Goal: Task Accomplishment & Management: Manage account settings

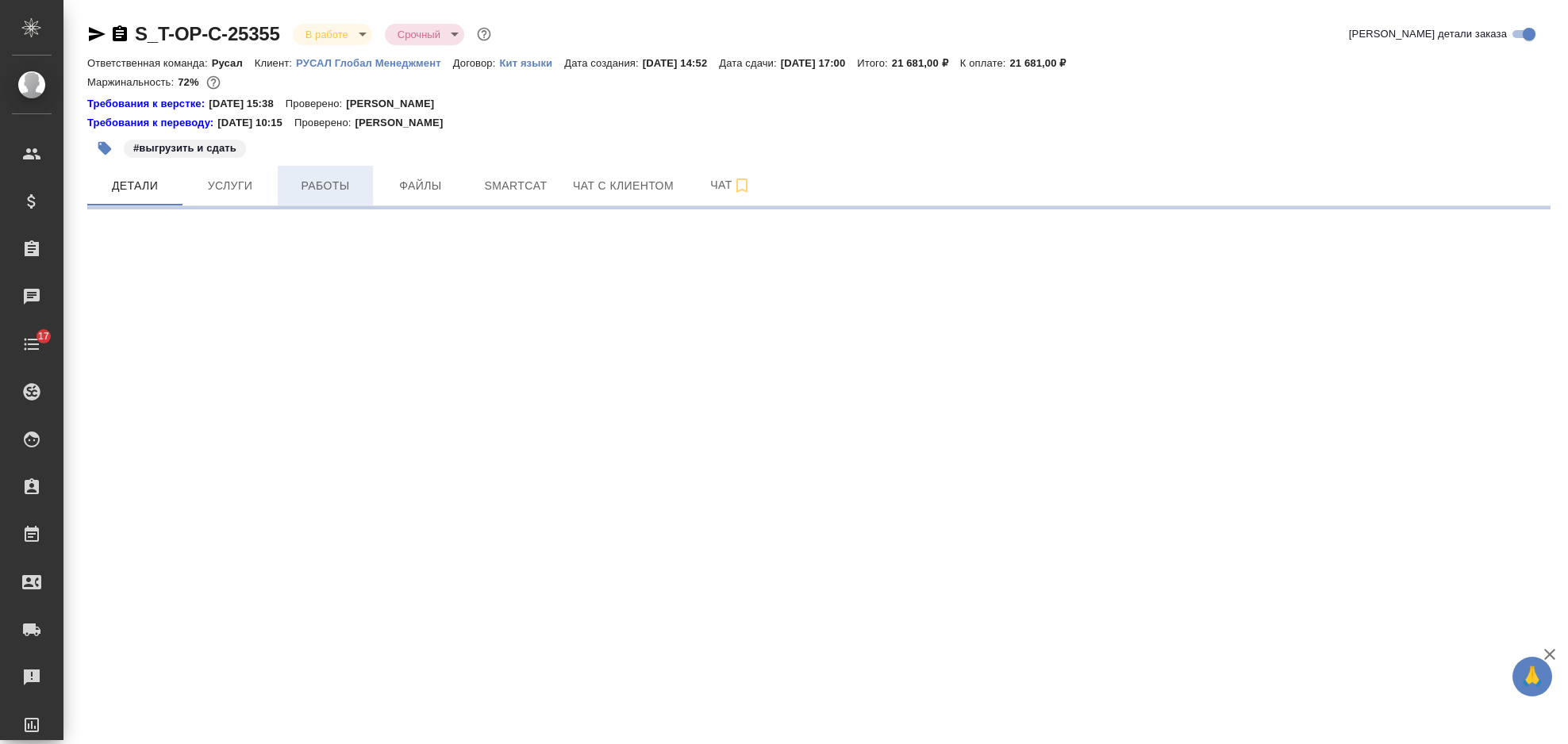
select select "RU"
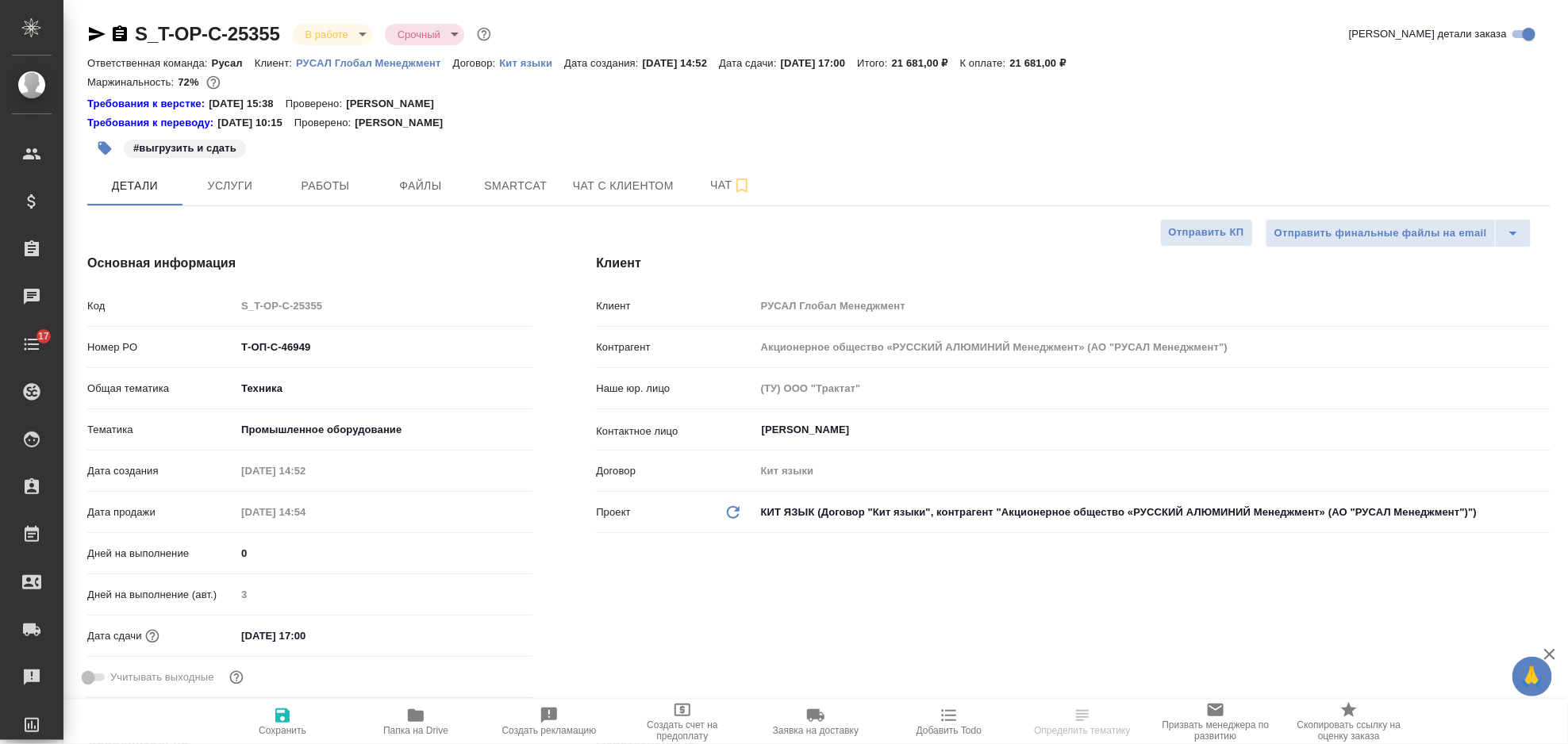
click at [93, 24] on icon "button" at bounding box center [97, 34] width 19 height 19
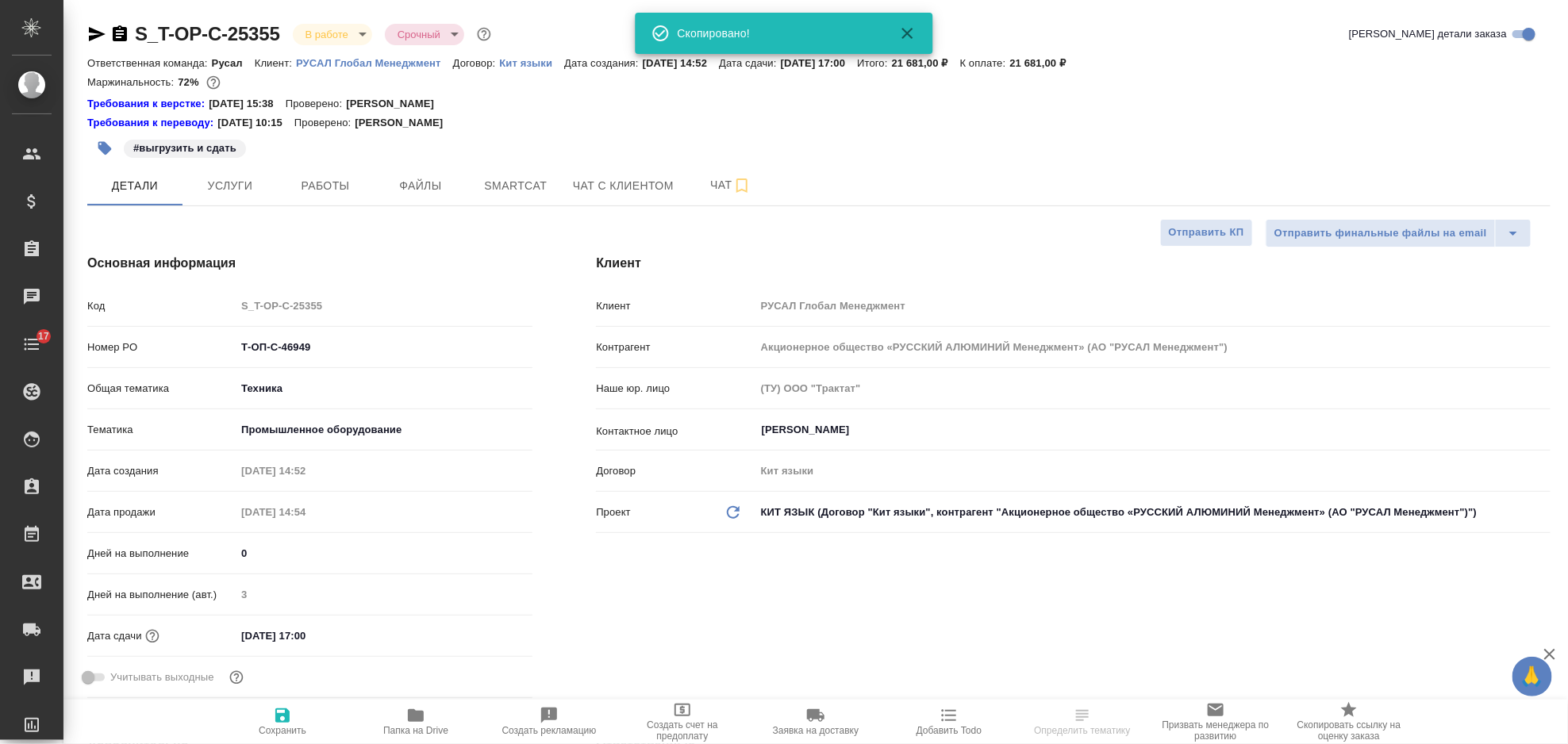
type textarea "x"
select select "RU"
type textarea "x"
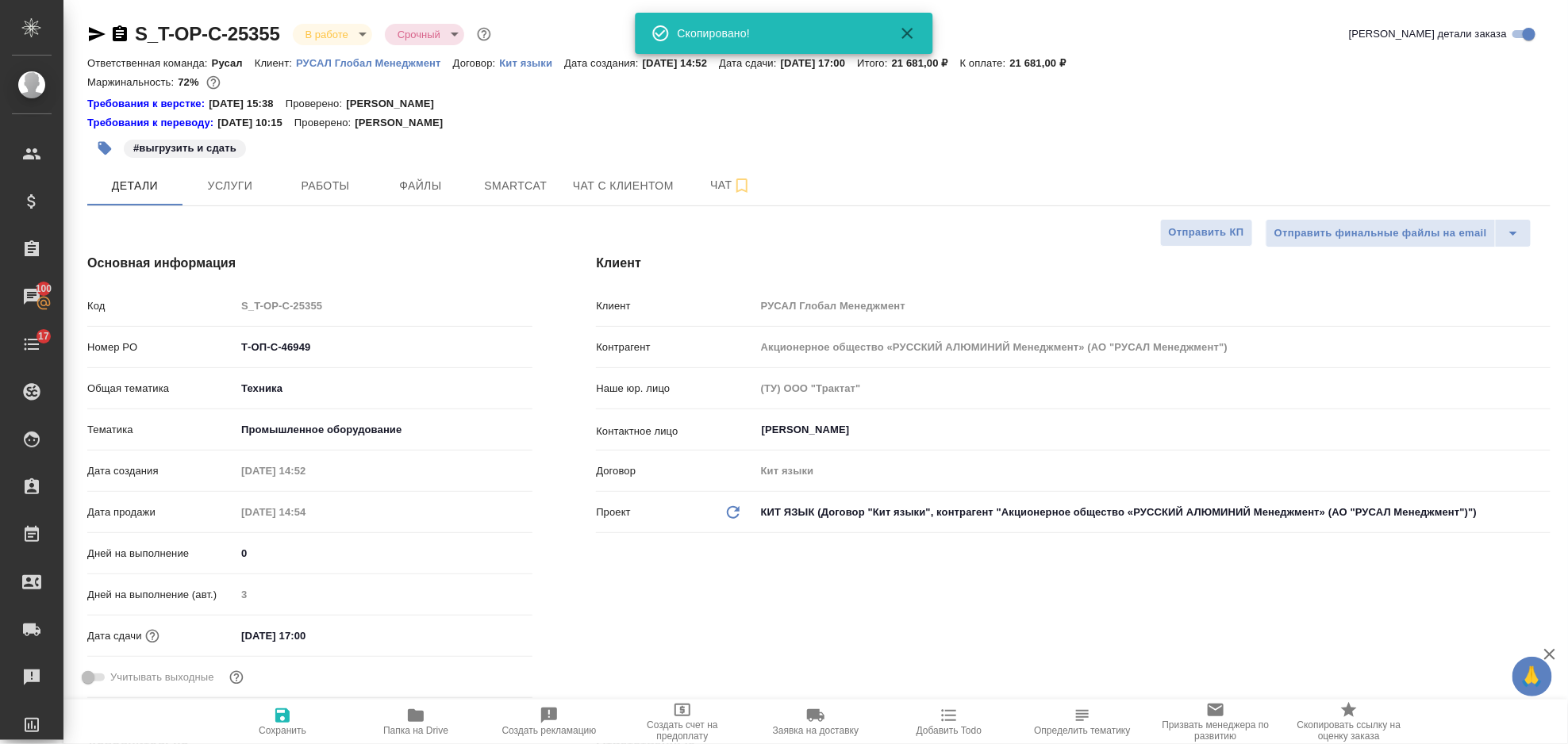
type textarea "x"
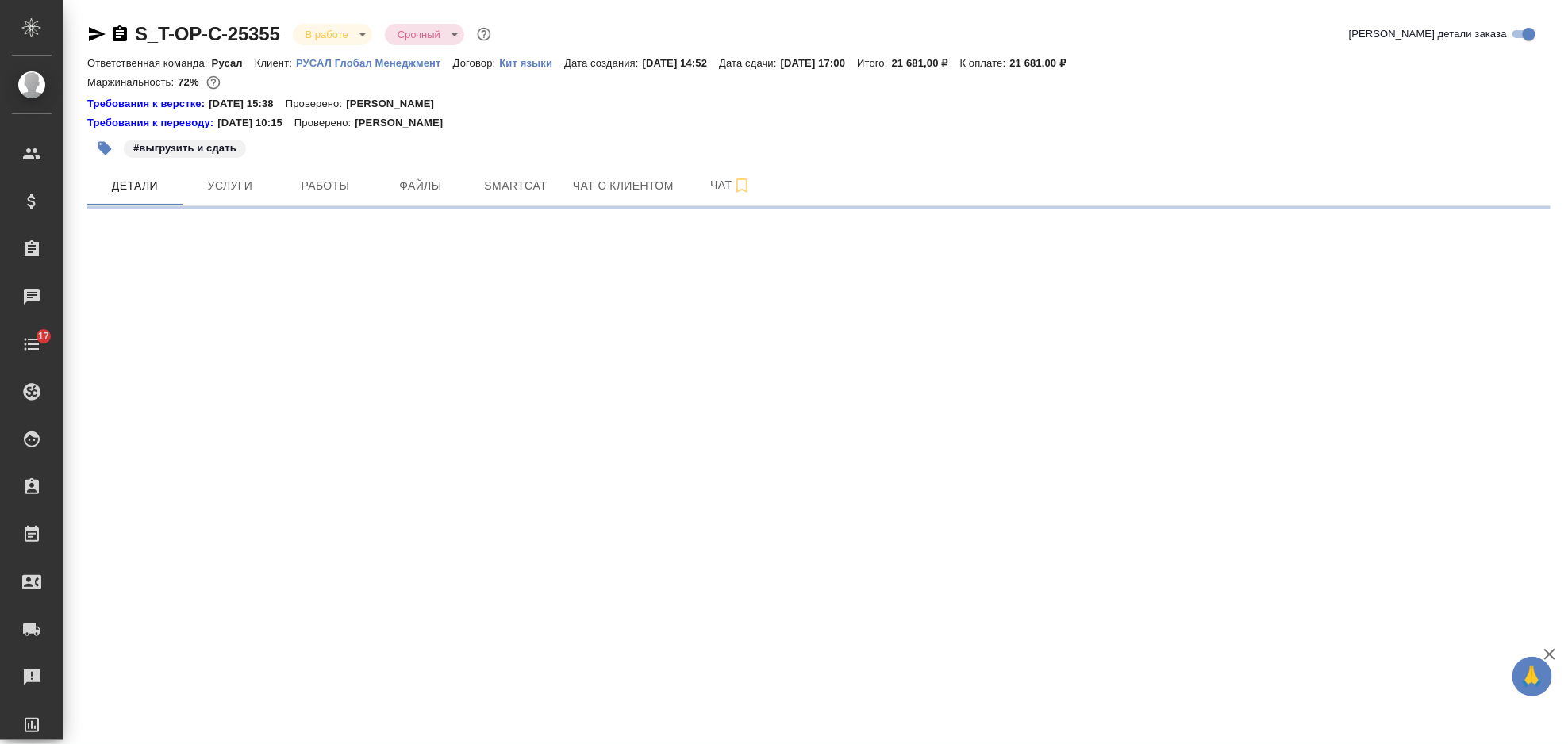
select select "RU"
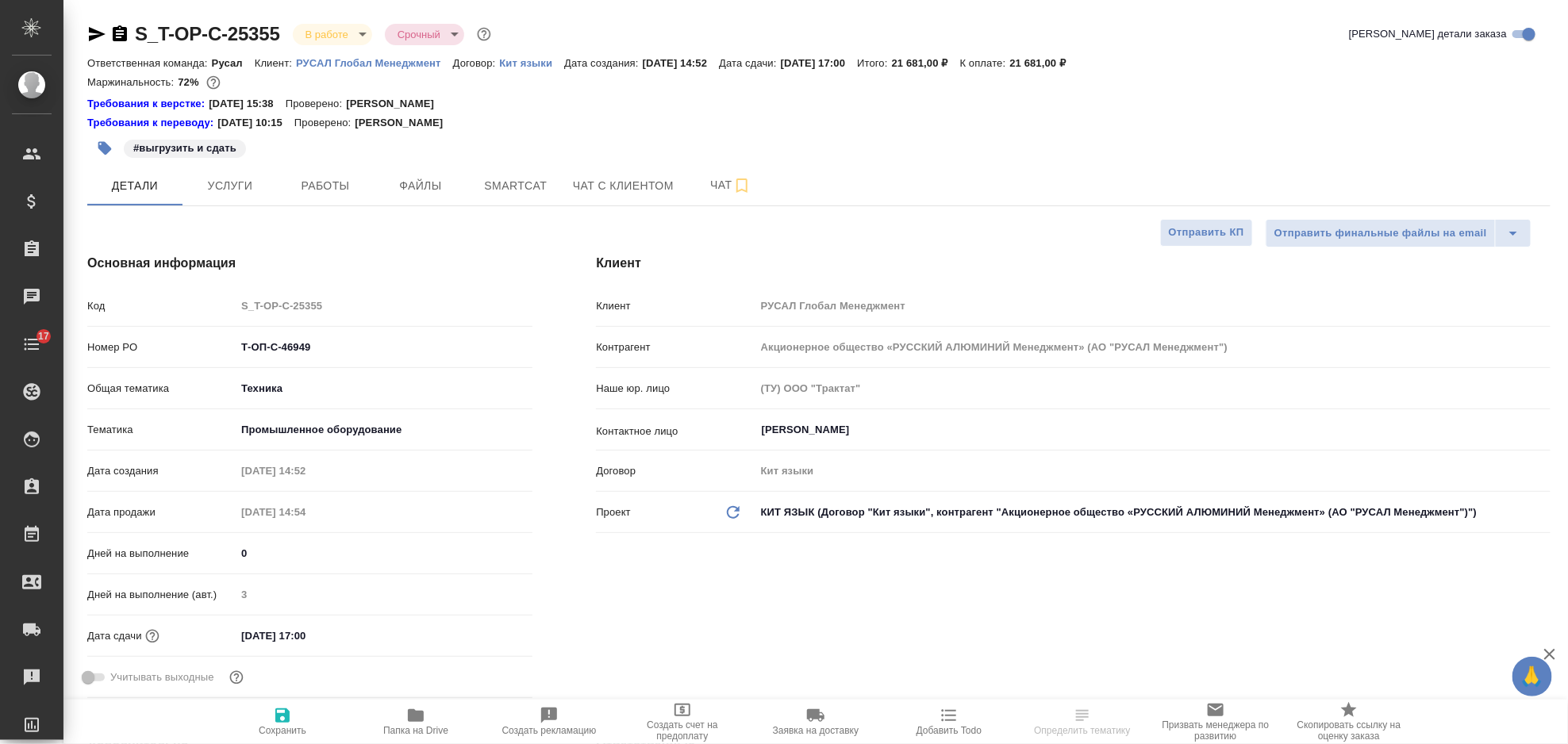
type textarea "x"
click at [247, 178] on span "Услуги" at bounding box center [230, 186] width 76 height 20
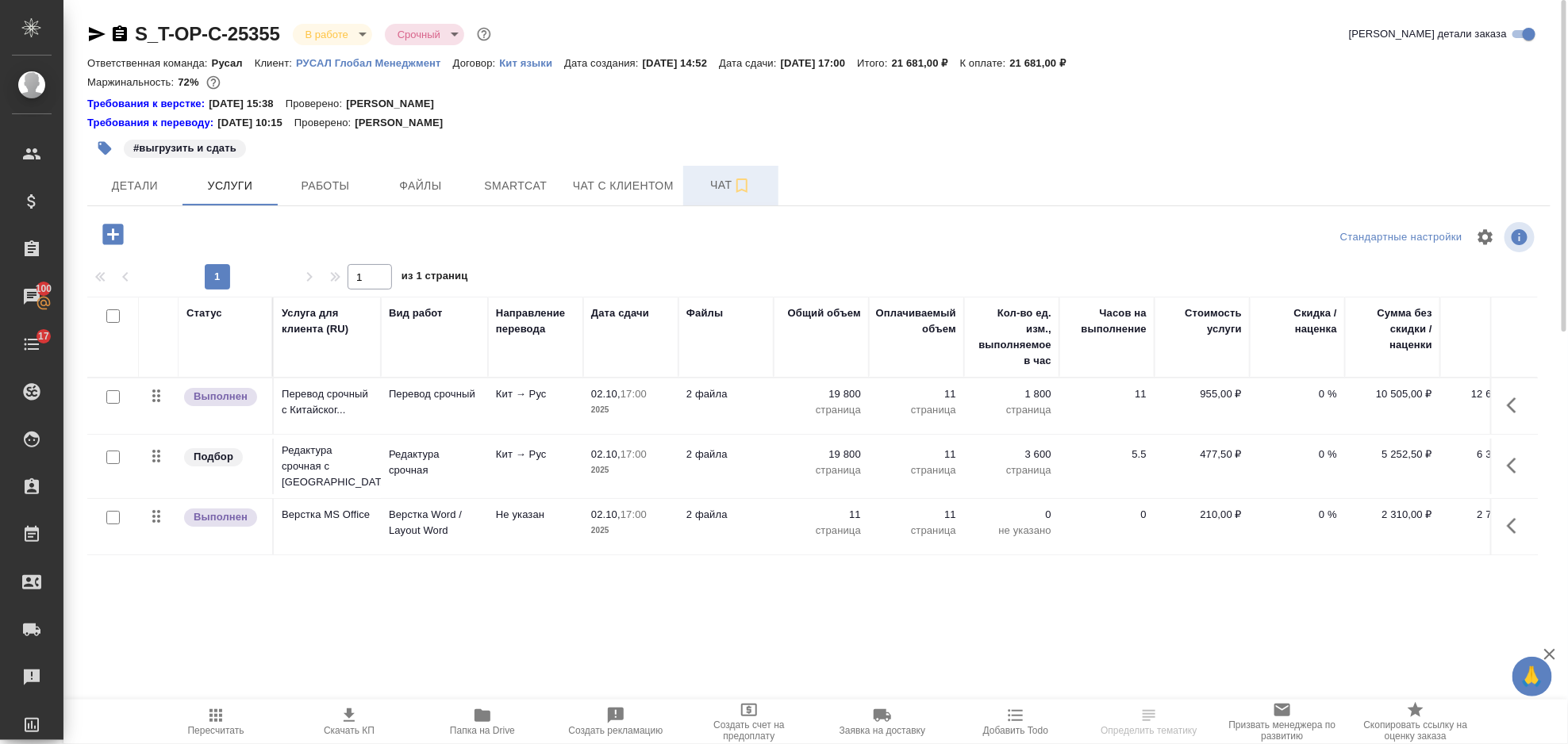
click at [697, 176] on span "Чат" at bounding box center [730, 185] width 76 height 20
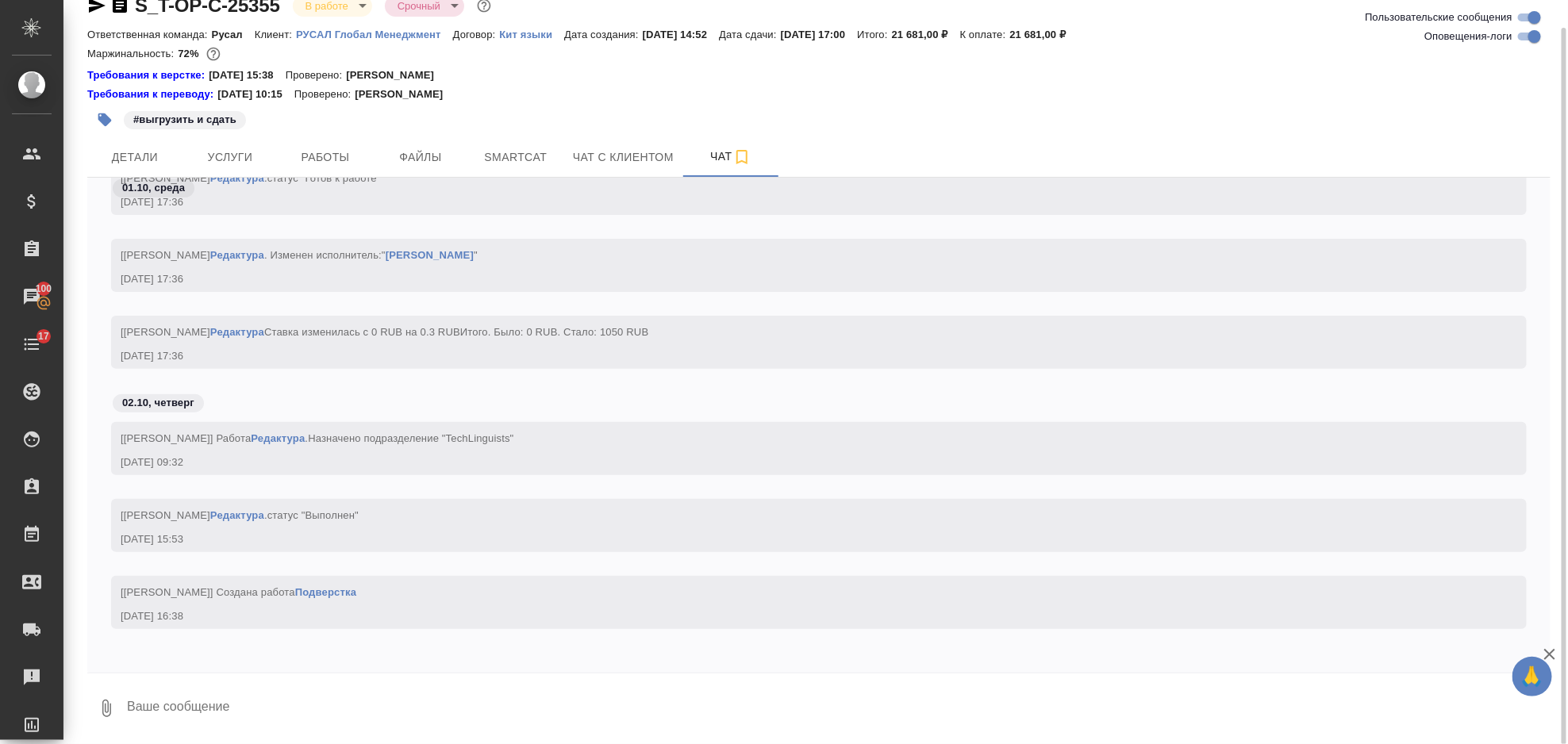
scroll to position [3547, 0]
click at [300, 157] on span "Работы" at bounding box center [325, 157] width 76 height 20
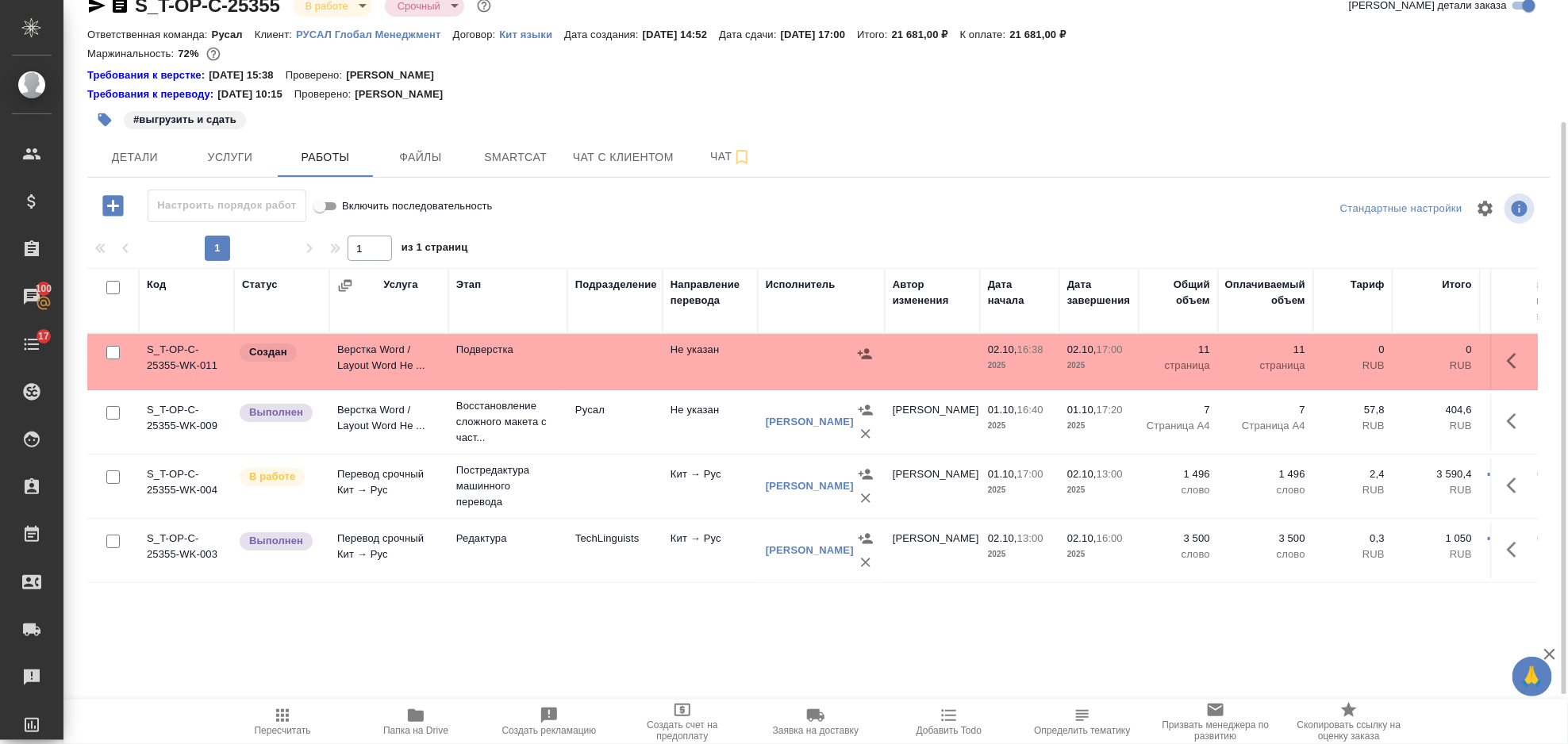
scroll to position [80, 0]
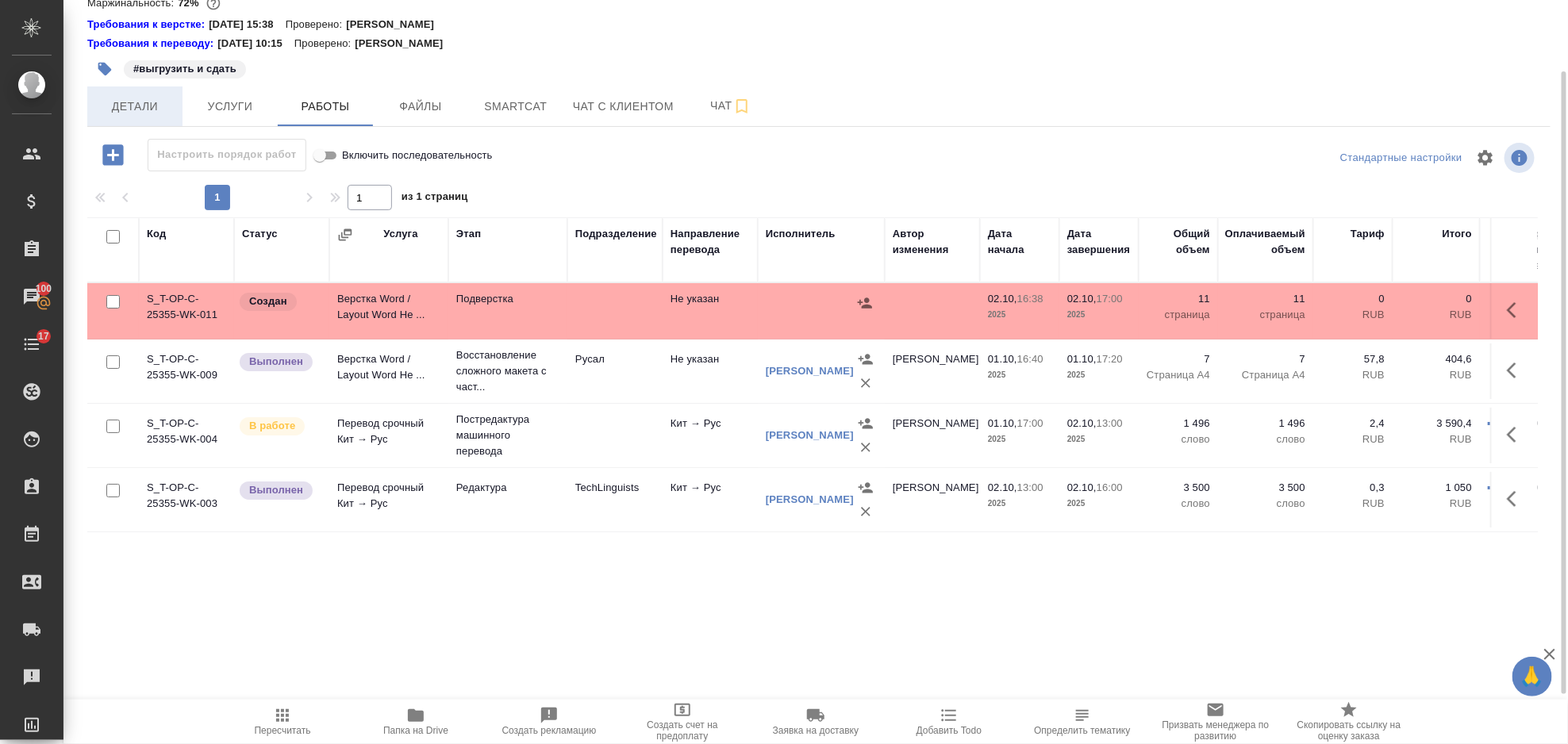
click at [157, 113] on span "Детали" at bounding box center [135, 106] width 76 height 20
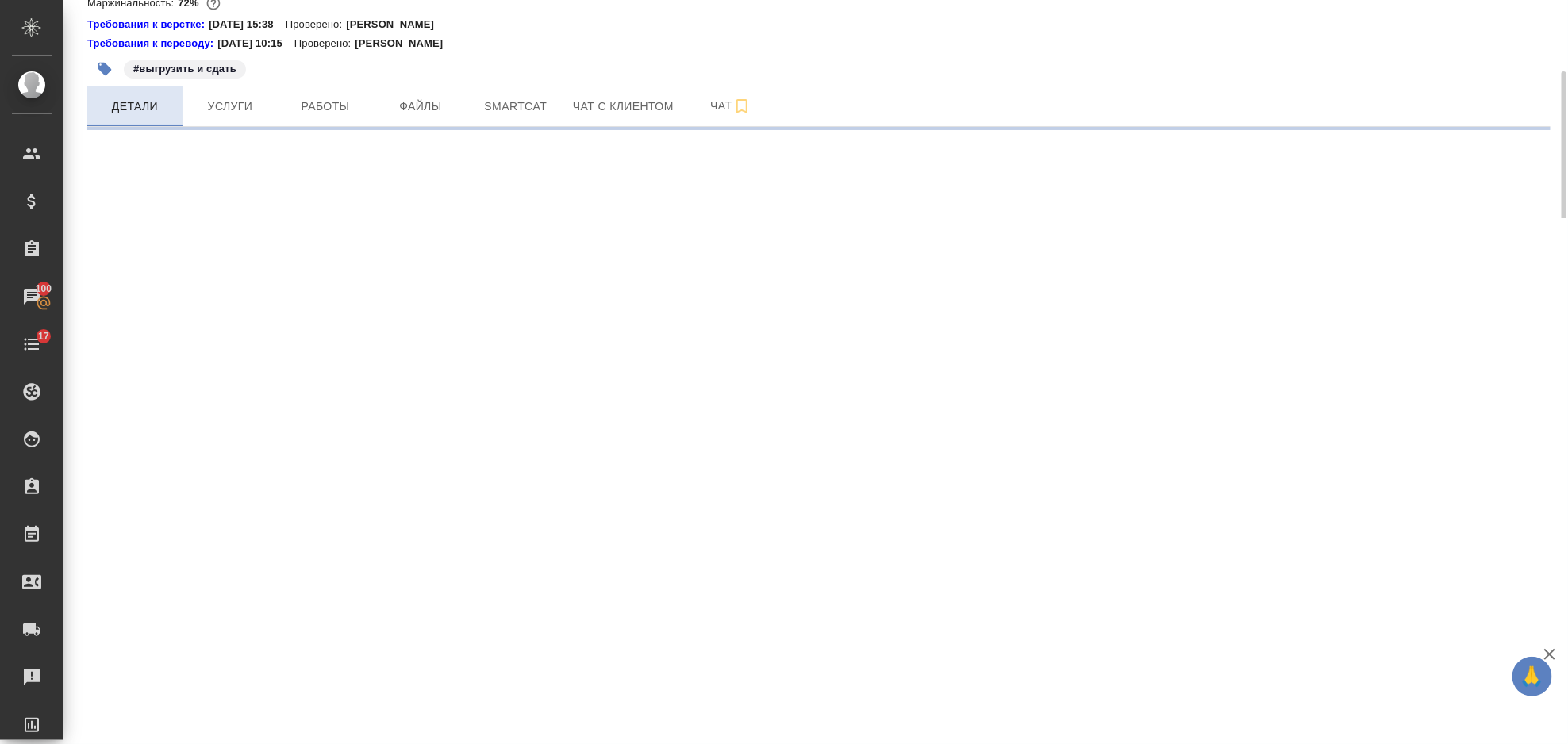
select select "RU"
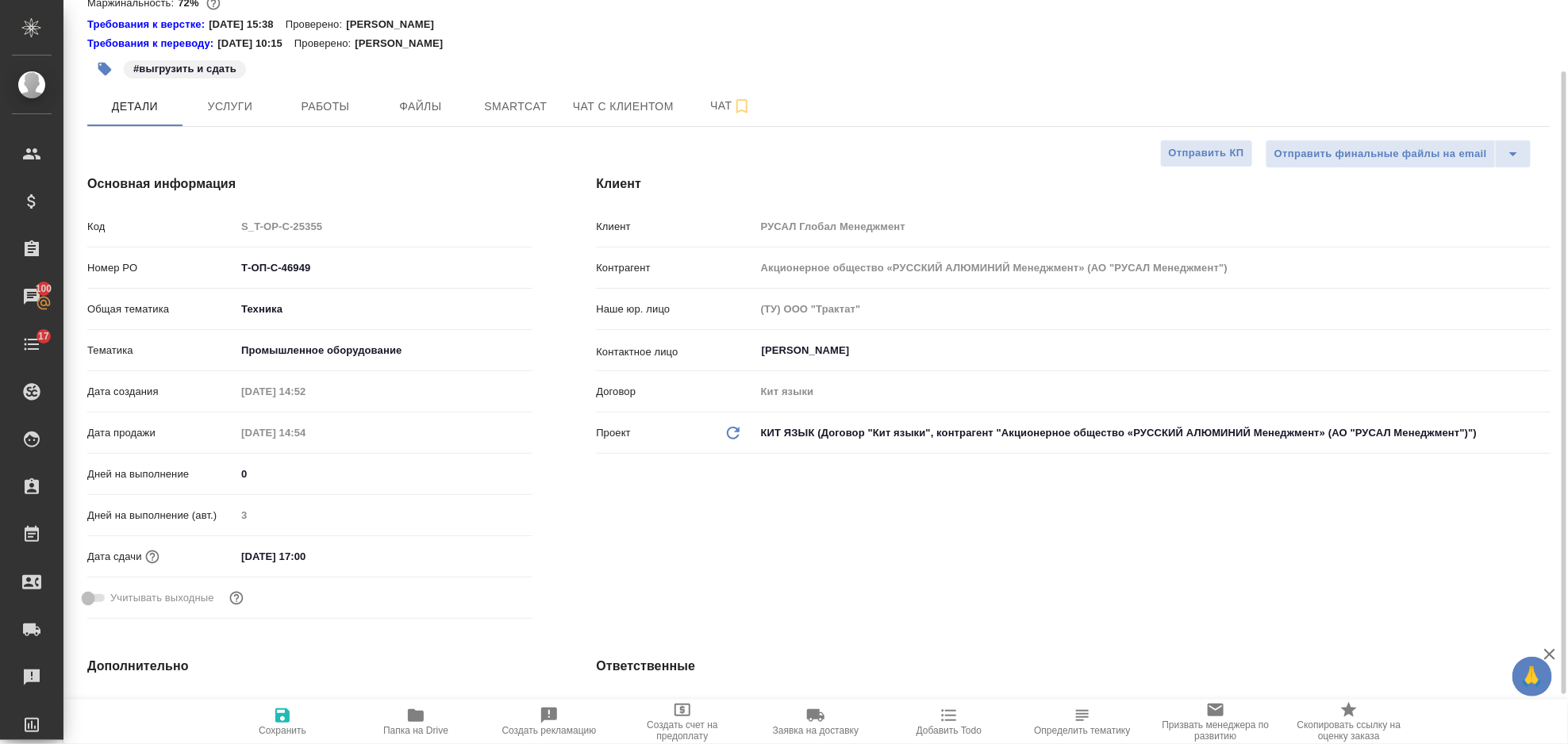
type textarea "x"
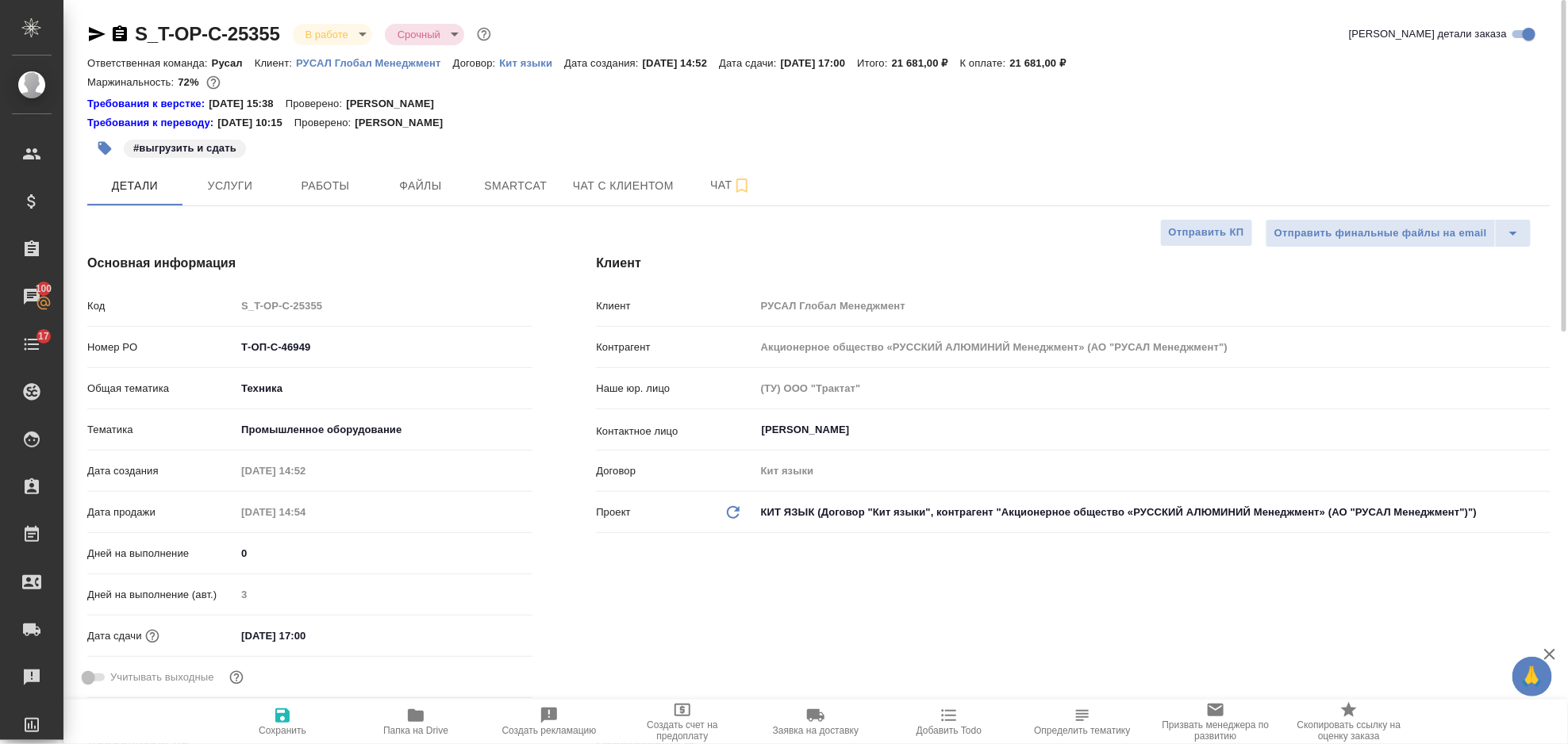
type textarea "x"
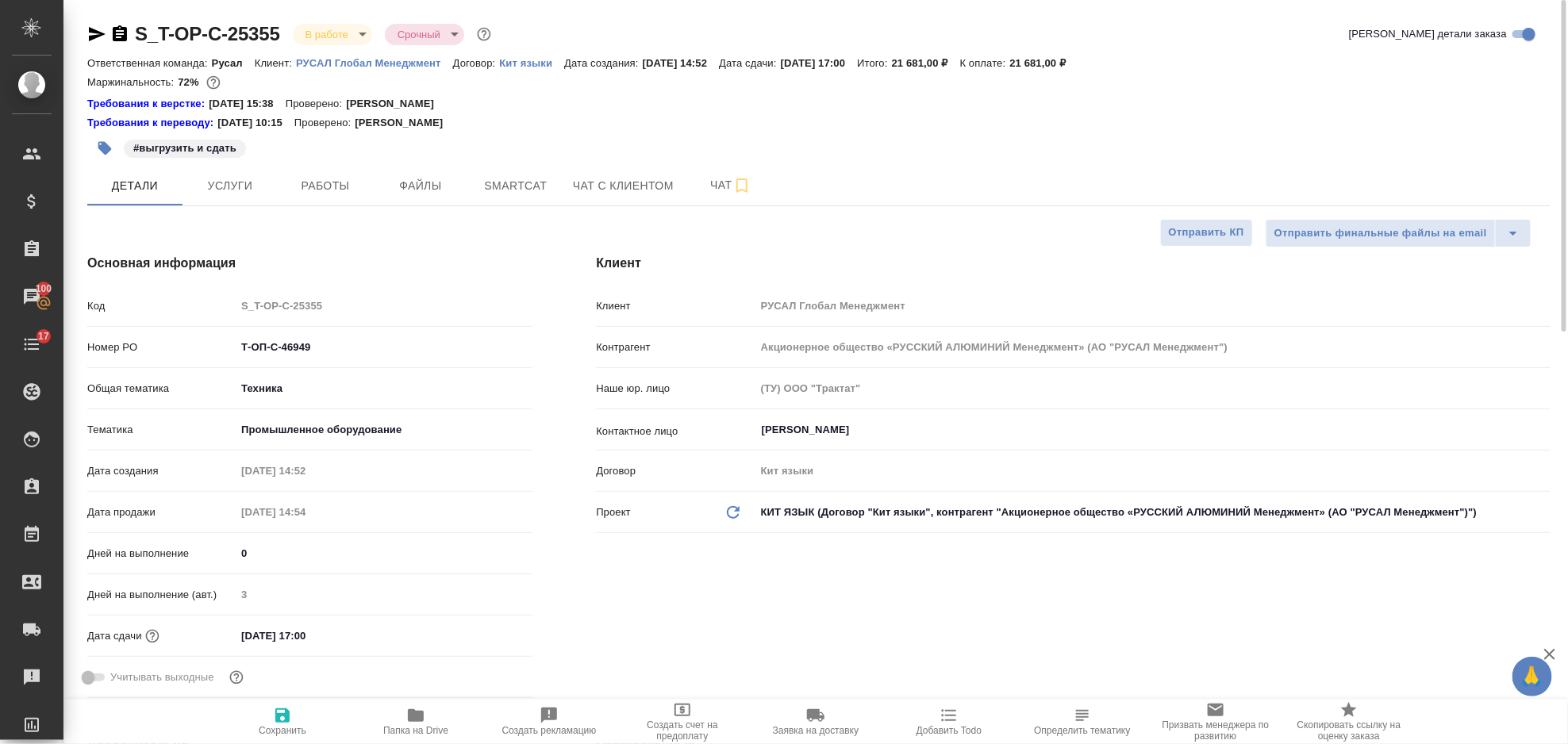
type textarea "x"
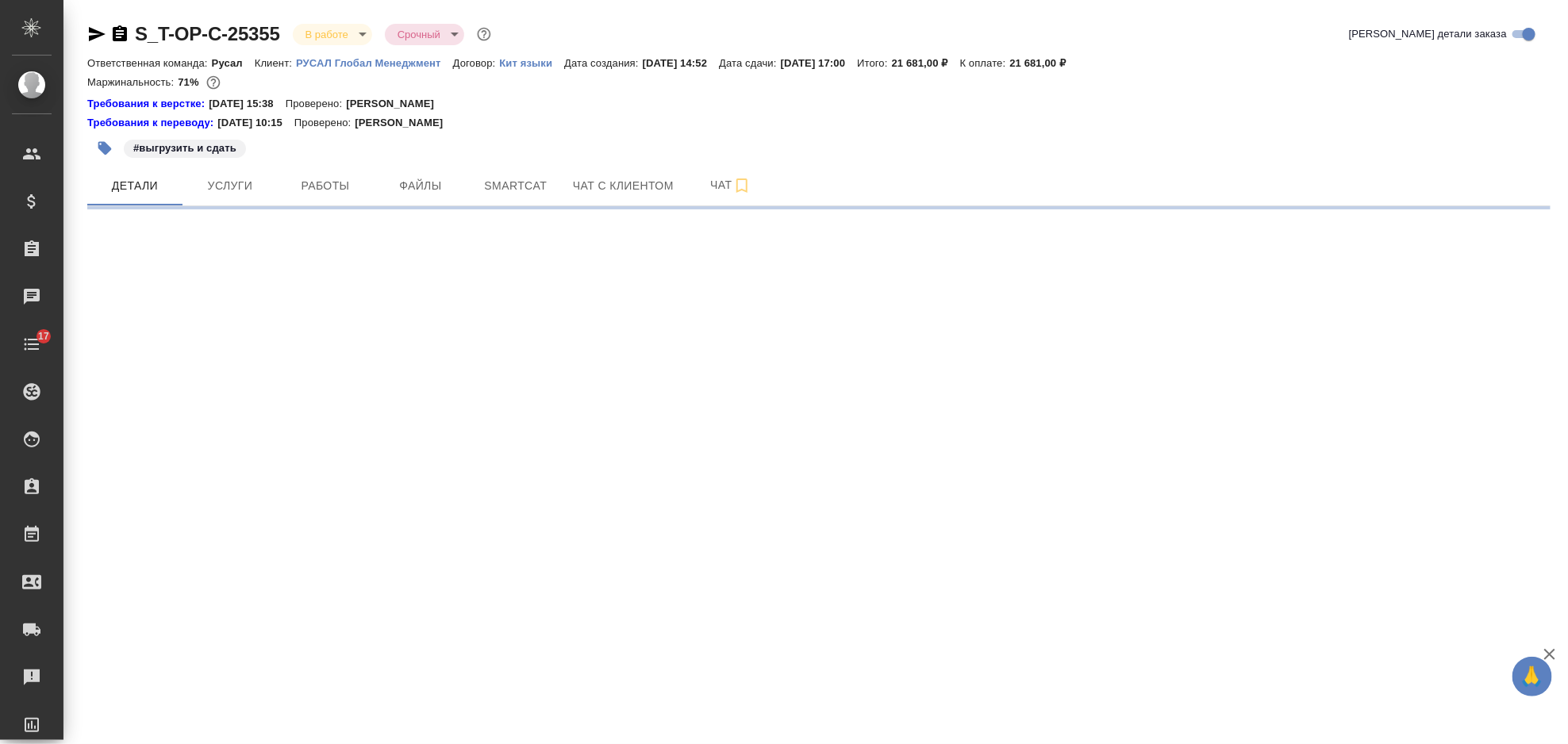
select select "RU"
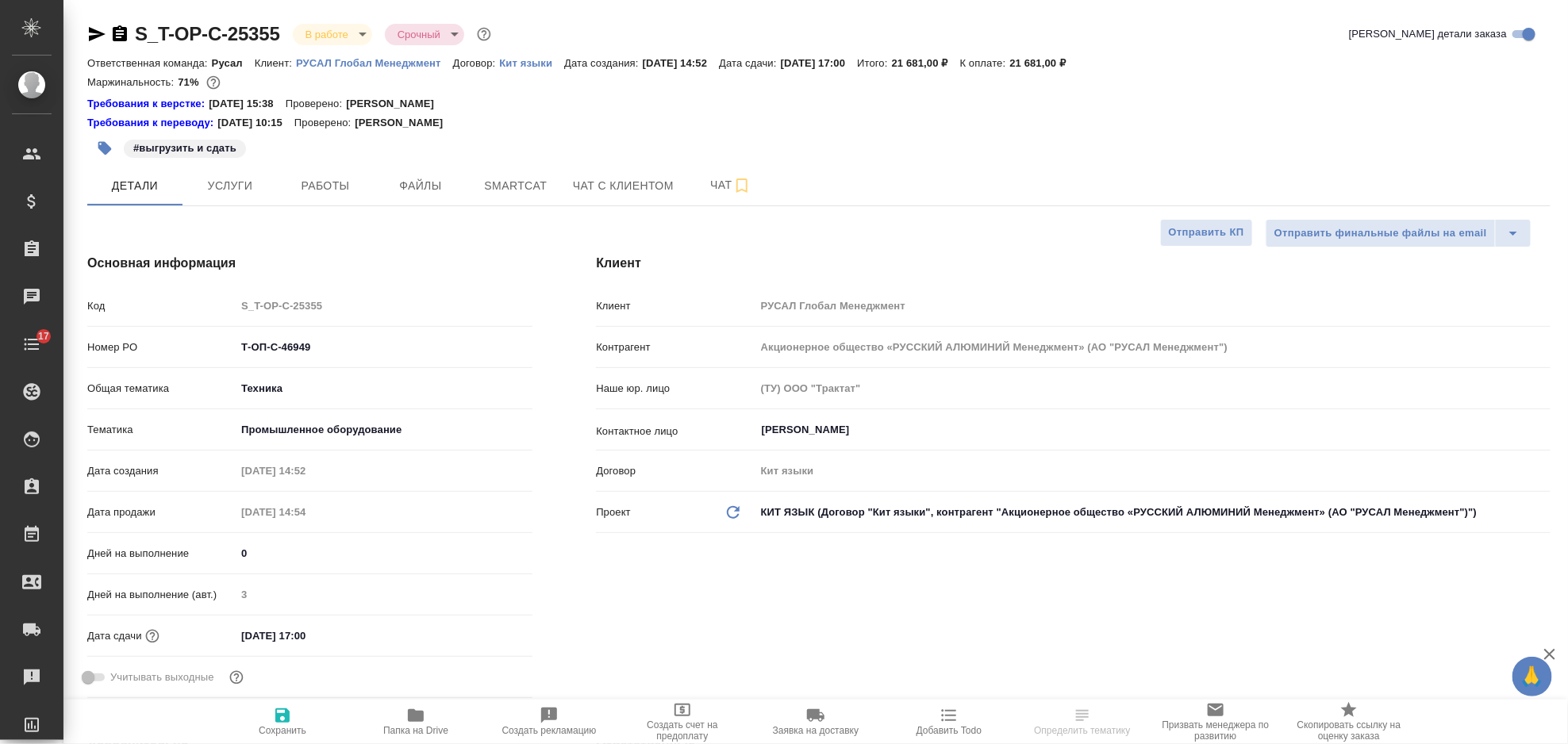
type textarea "x"
click at [554, 187] on button "Smartcat" at bounding box center [516, 186] width 95 height 40
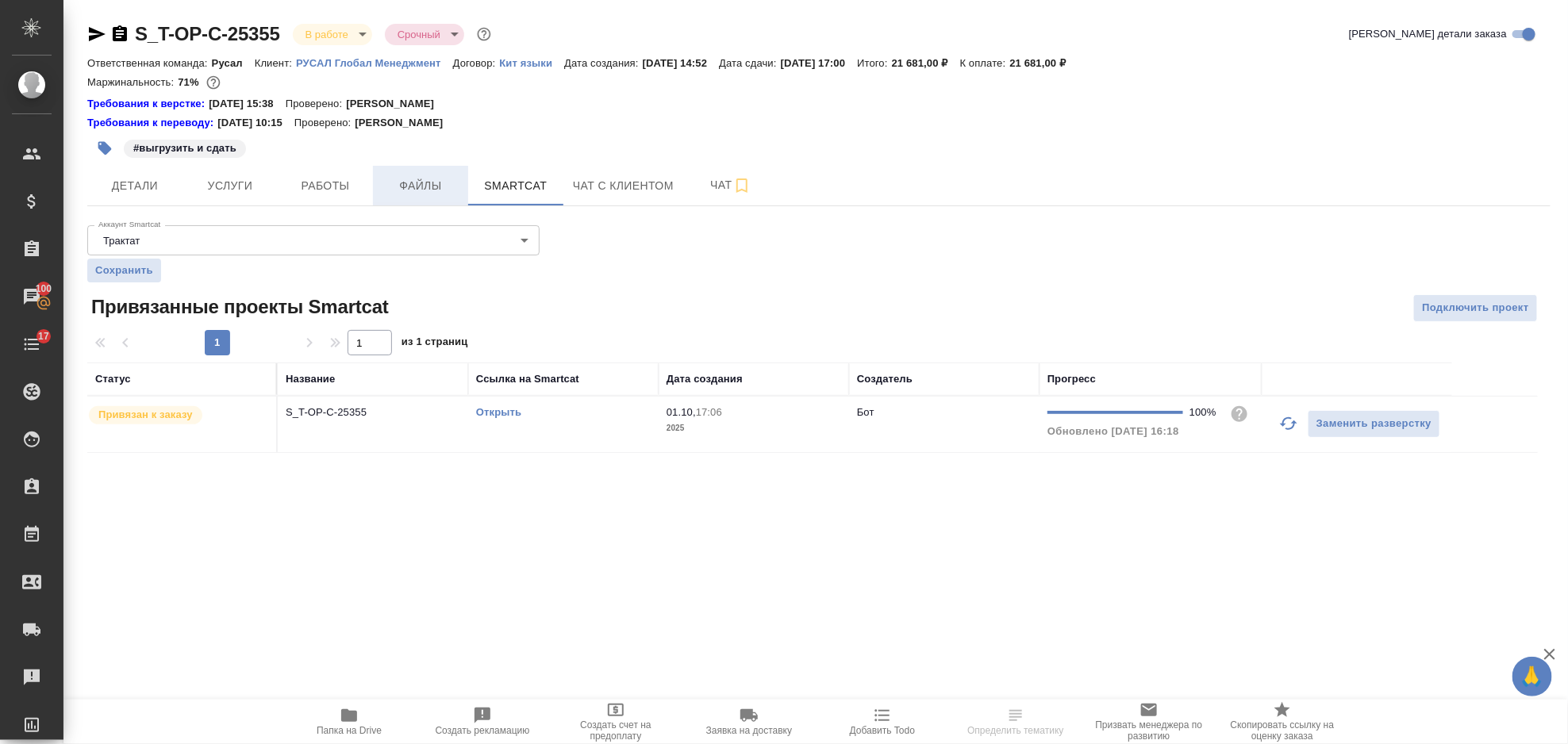
click at [418, 184] on span "Файлы" at bounding box center [421, 186] width 76 height 20
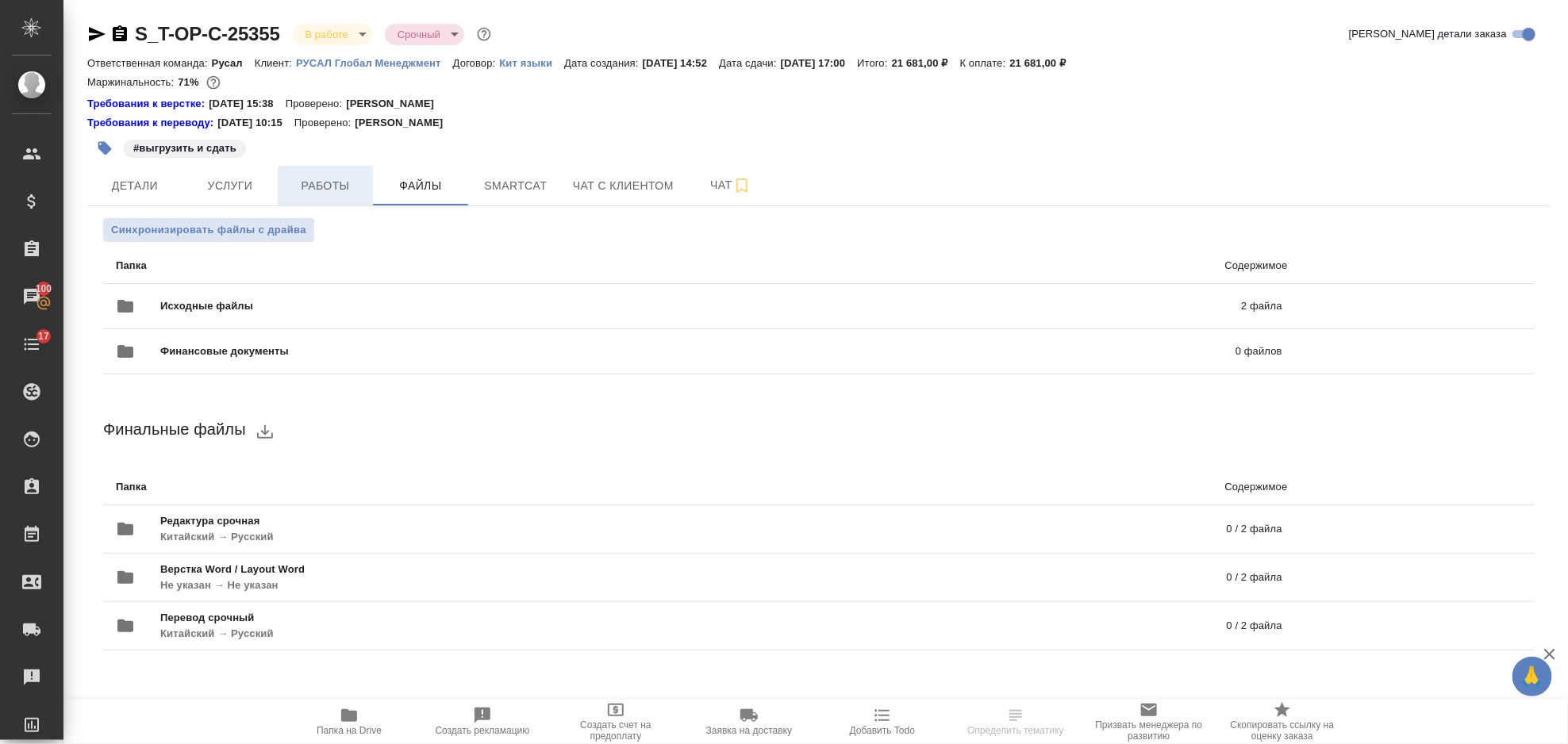
click at [350, 183] on span "Работы" at bounding box center [325, 186] width 76 height 20
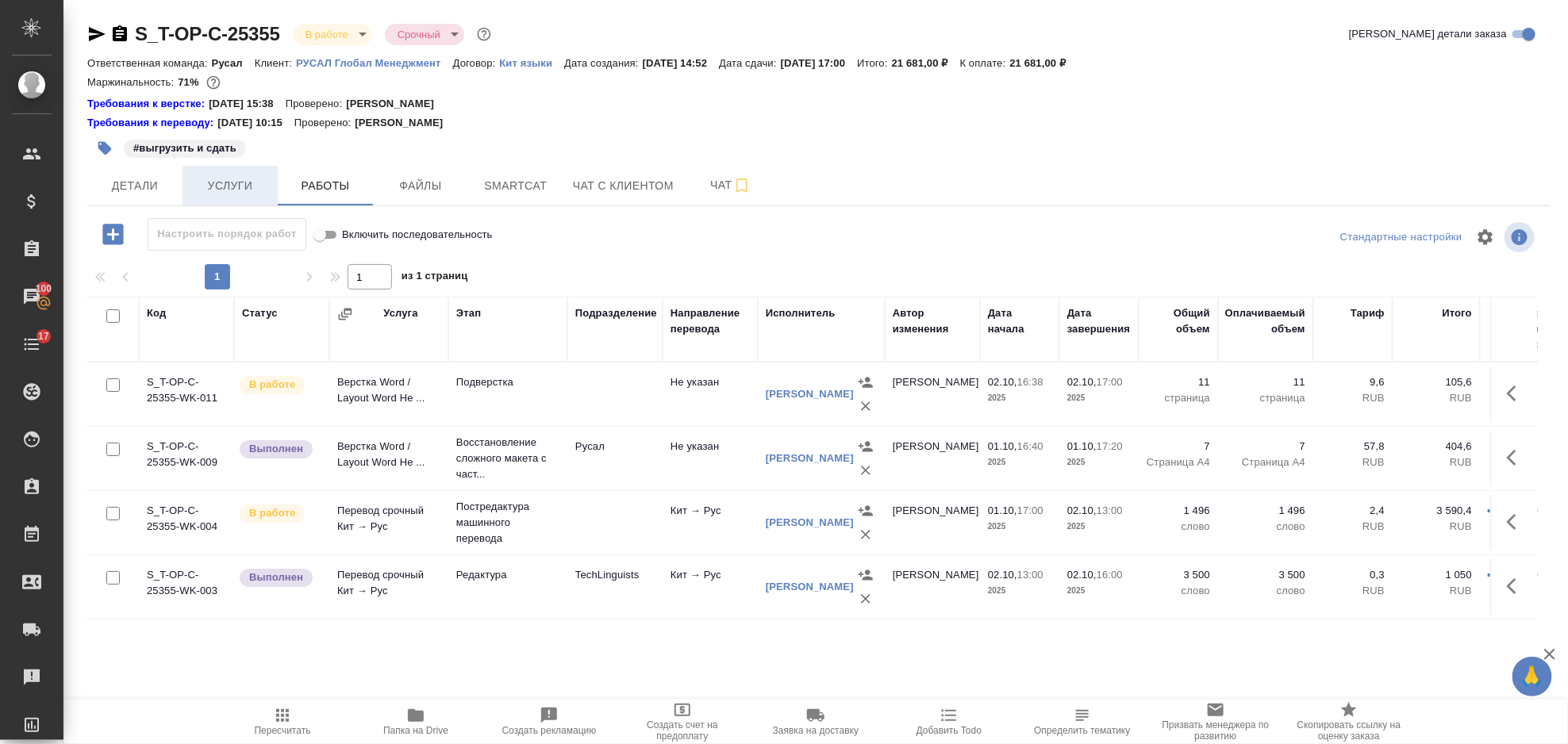
click at [257, 192] on span "Услуги" at bounding box center [230, 186] width 76 height 20
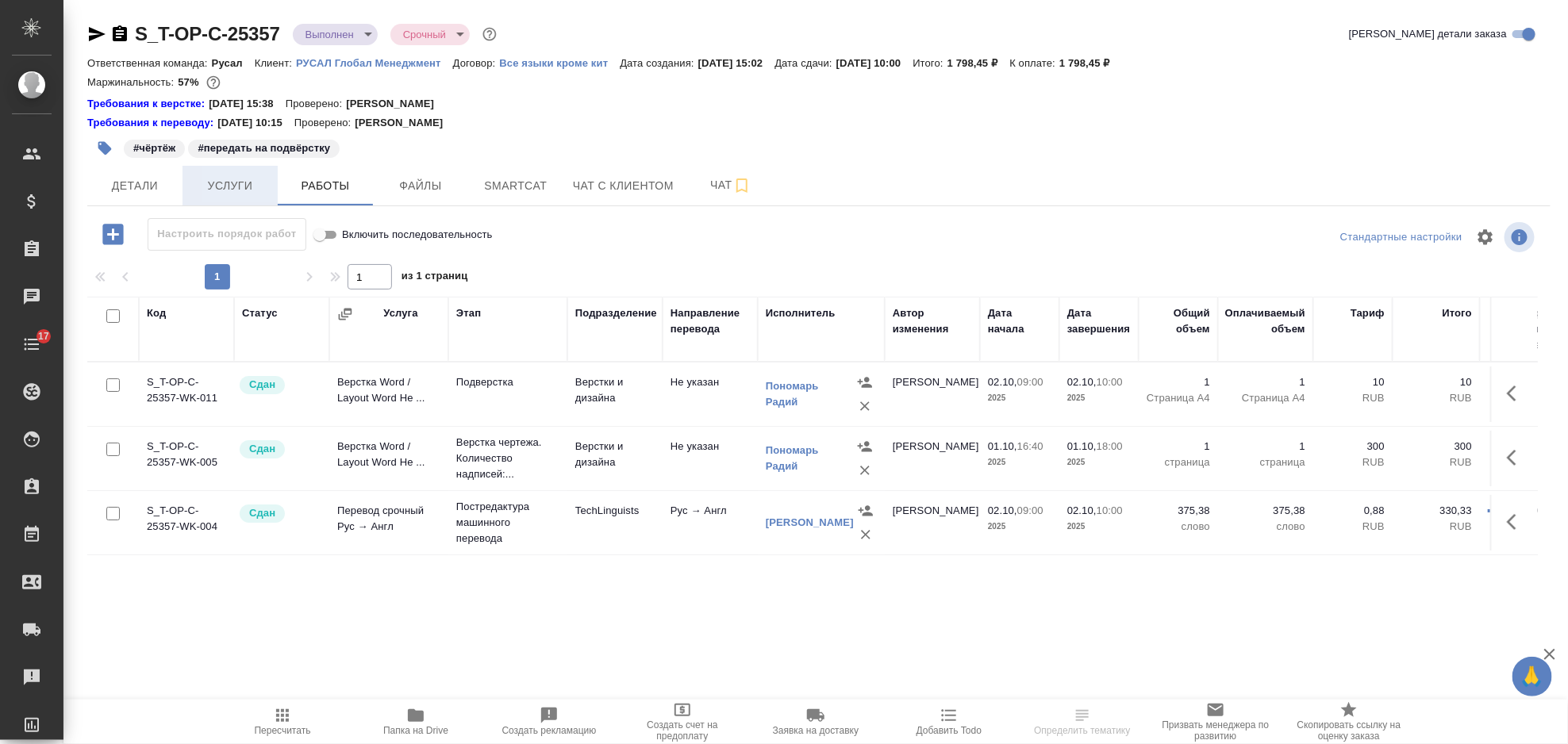
click at [242, 193] on span "Услуги" at bounding box center [230, 186] width 76 height 20
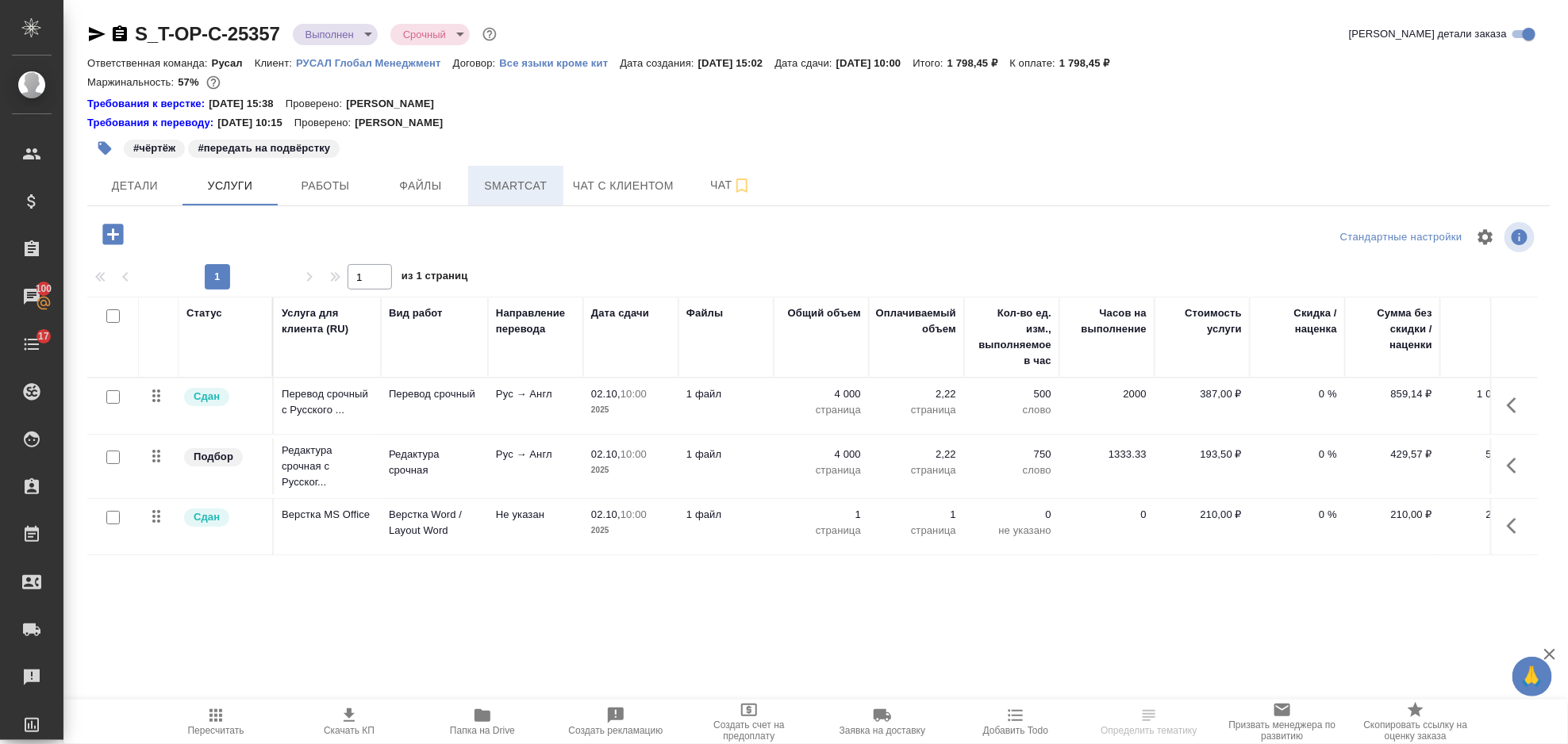
click at [524, 197] on button "Smartcat" at bounding box center [516, 186] width 95 height 40
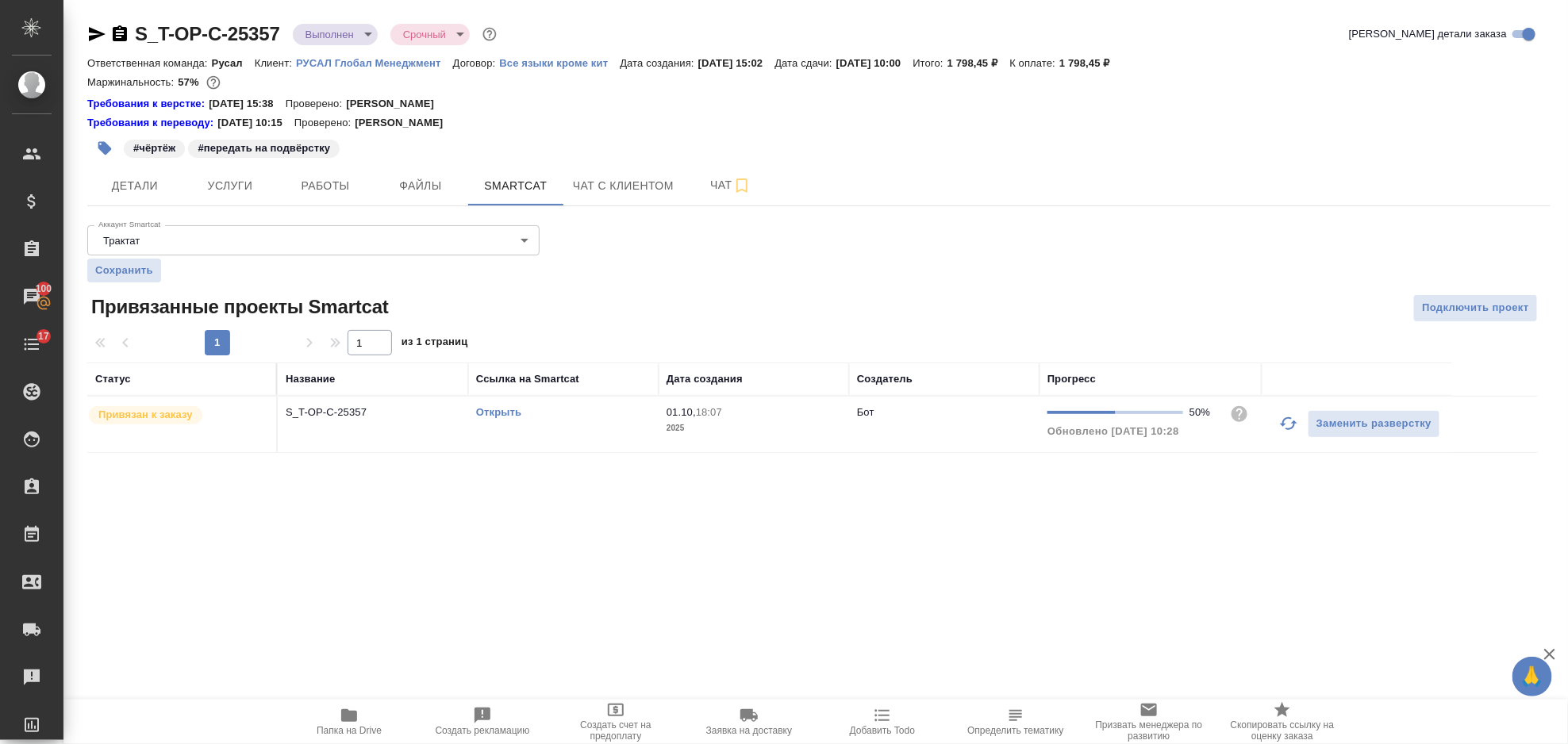
click at [501, 412] on link "Открыть" at bounding box center [498, 412] width 45 height 12
click at [238, 189] on span "Услуги" at bounding box center [230, 186] width 76 height 20
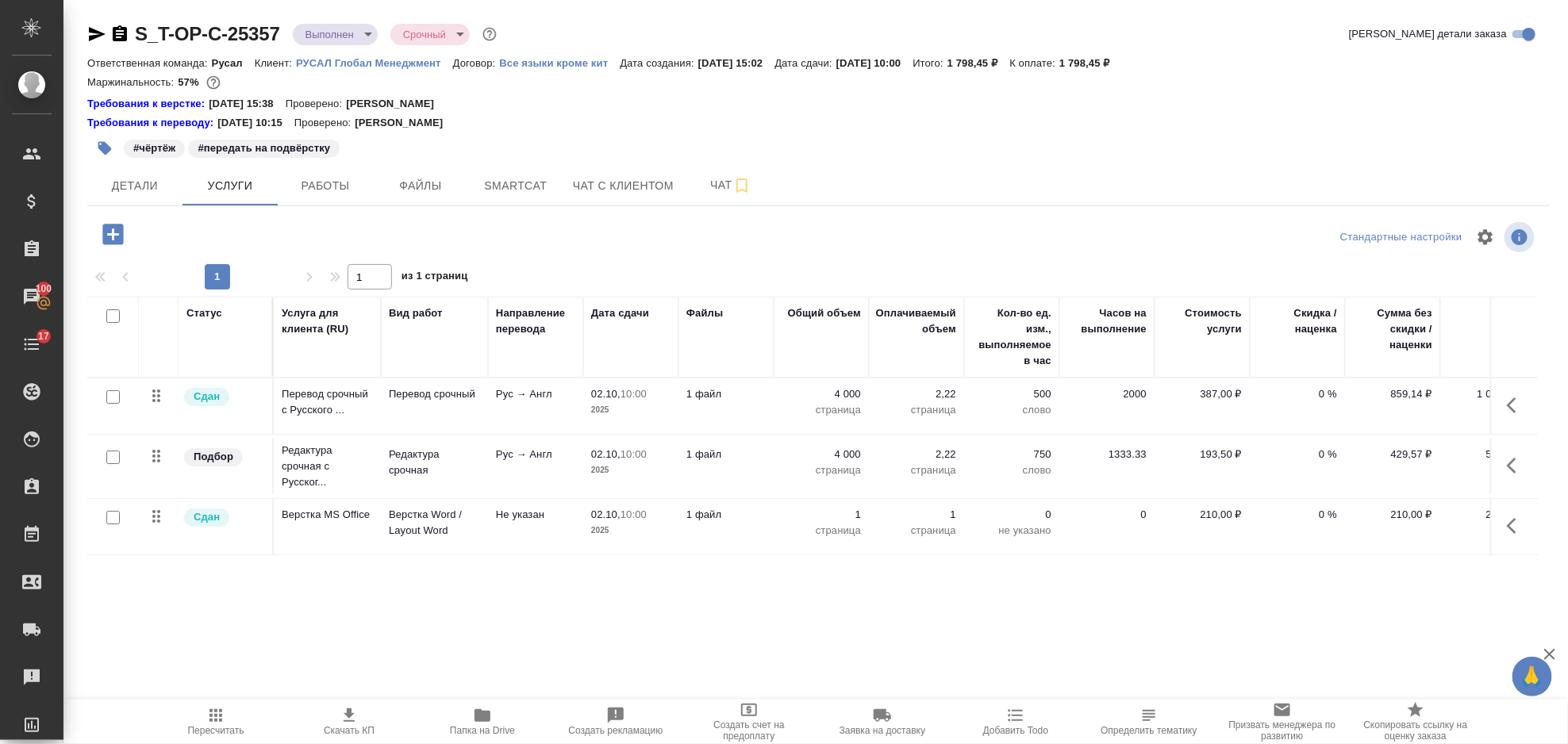
click at [1515, 409] on icon "button" at bounding box center [1516, 405] width 19 height 19
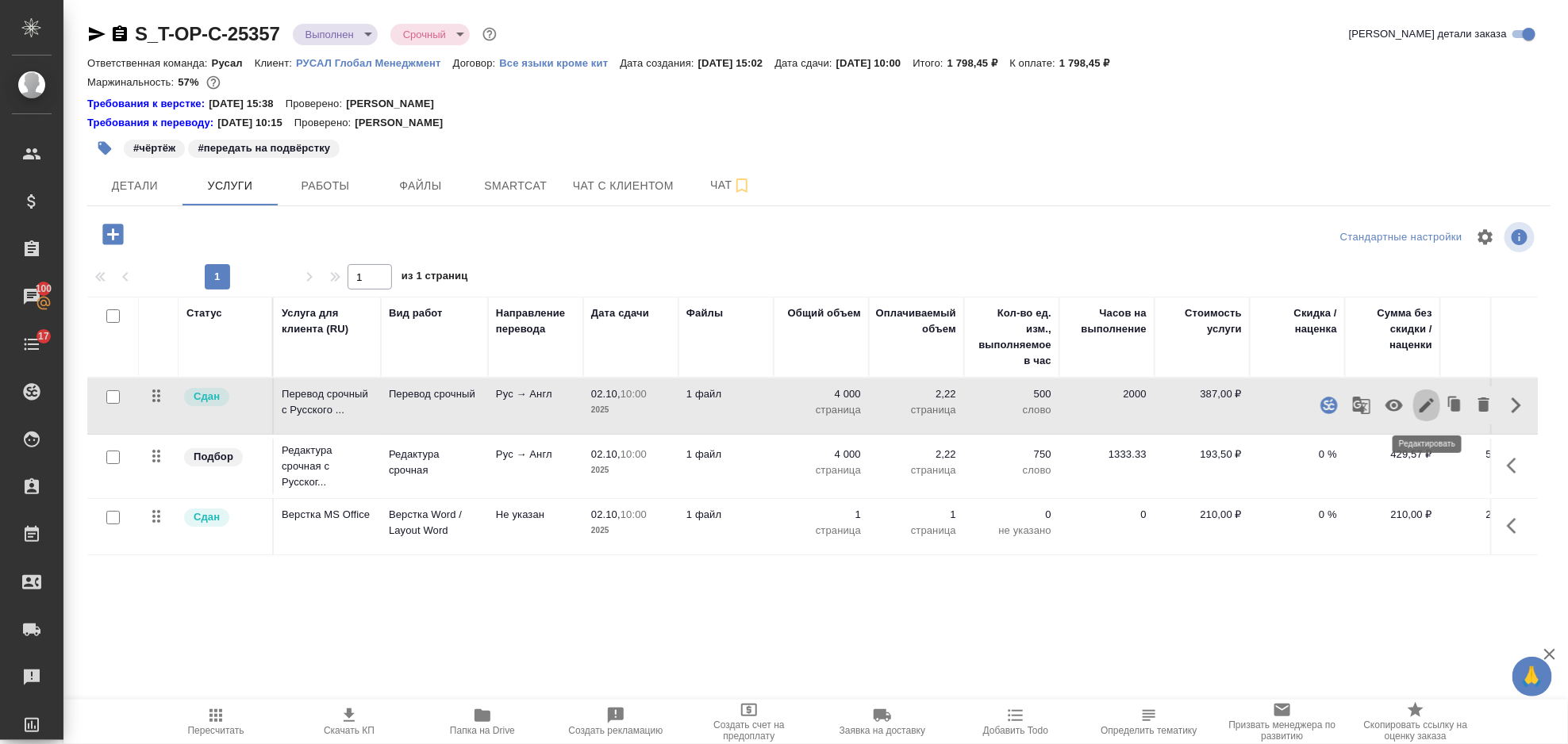
click at [1433, 409] on icon "button" at bounding box center [1426, 405] width 19 height 19
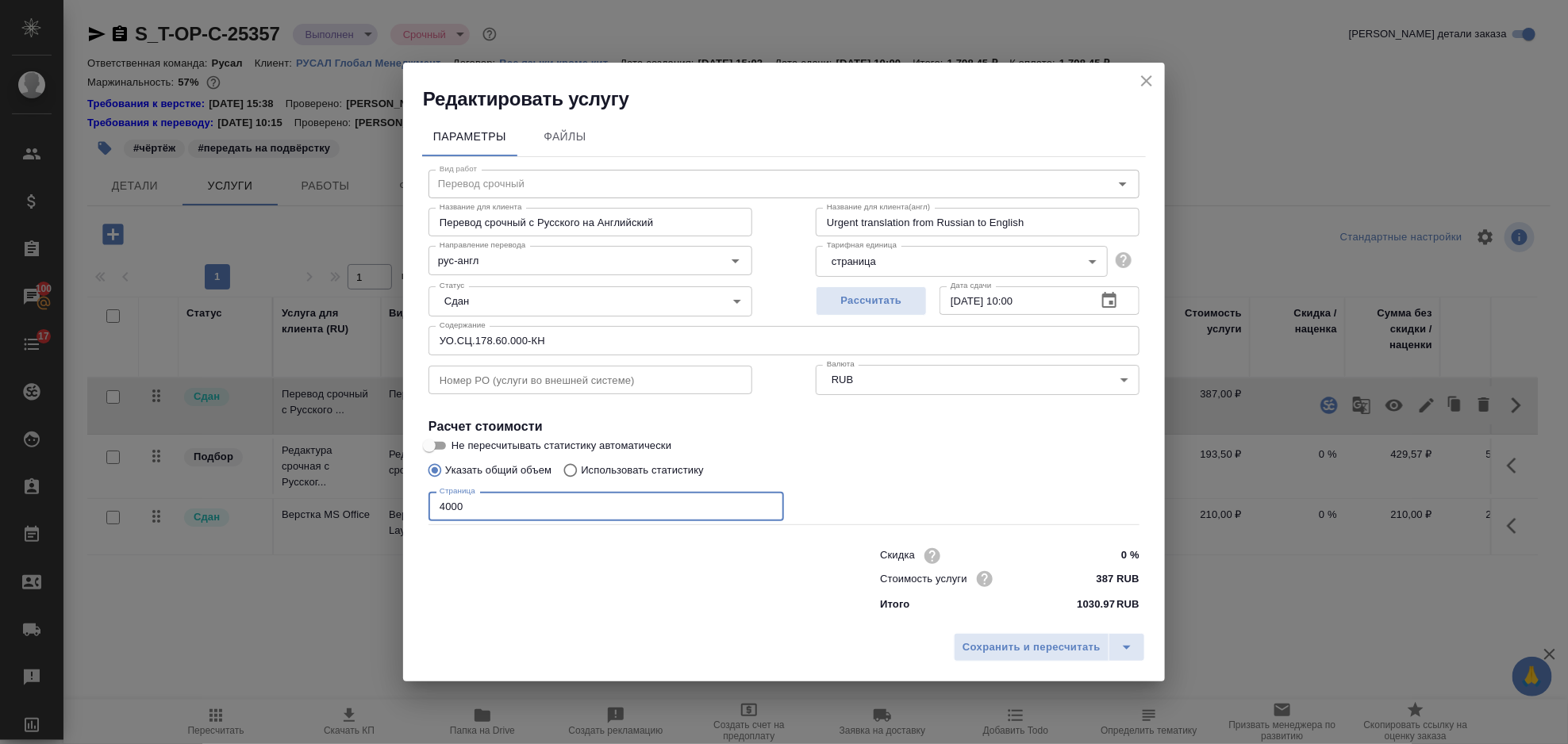
drag, startPoint x: 424, startPoint y: 512, endPoint x: 385, endPoint y: 511, distance: 39.0
click at [381, 515] on div "Редактировать услугу Параметры Файлы Вид работ Перевод срочный Вид работ Назван…" at bounding box center [784, 372] width 1568 height 744
type input "5400"
click at [999, 636] on button "Сохранить и пересчитать" at bounding box center [1031, 647] width 156 height 29
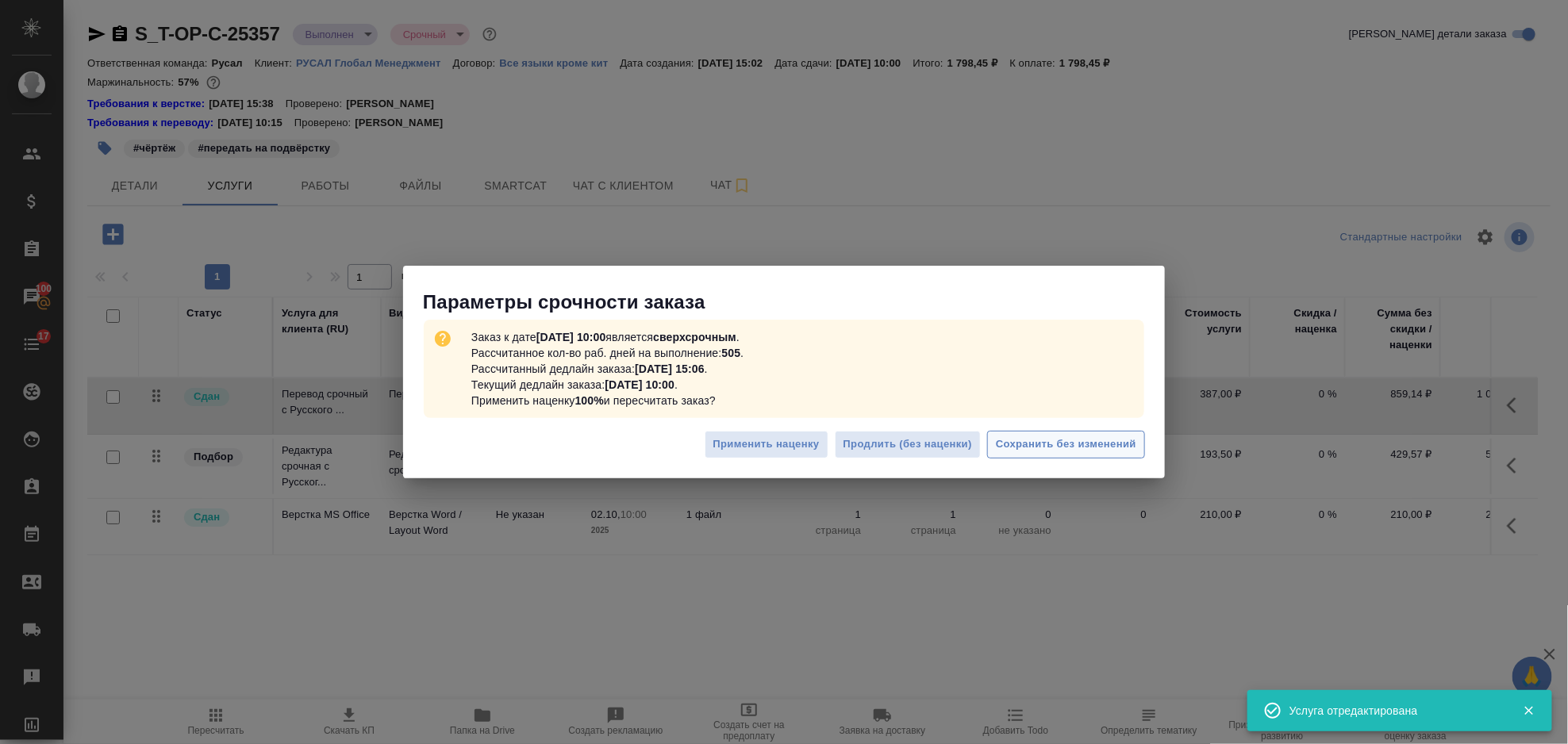
click at [1084, 443] on span "Сохранить без изменений" at bounding box center [1066, 444] width 140 height 18
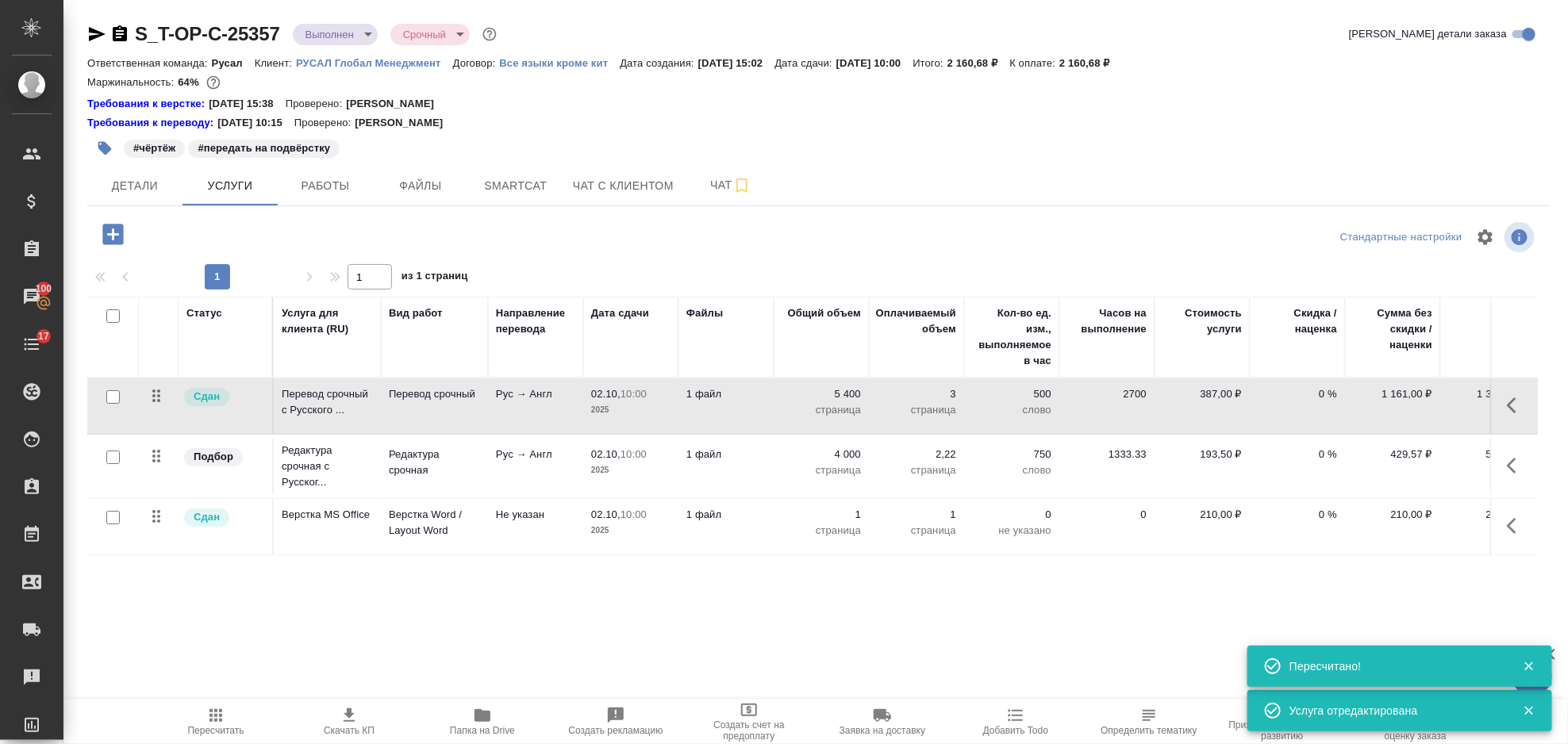
click at [1520, 470] on icon "button" at bounding box center [1516, 465] width 19 height 19
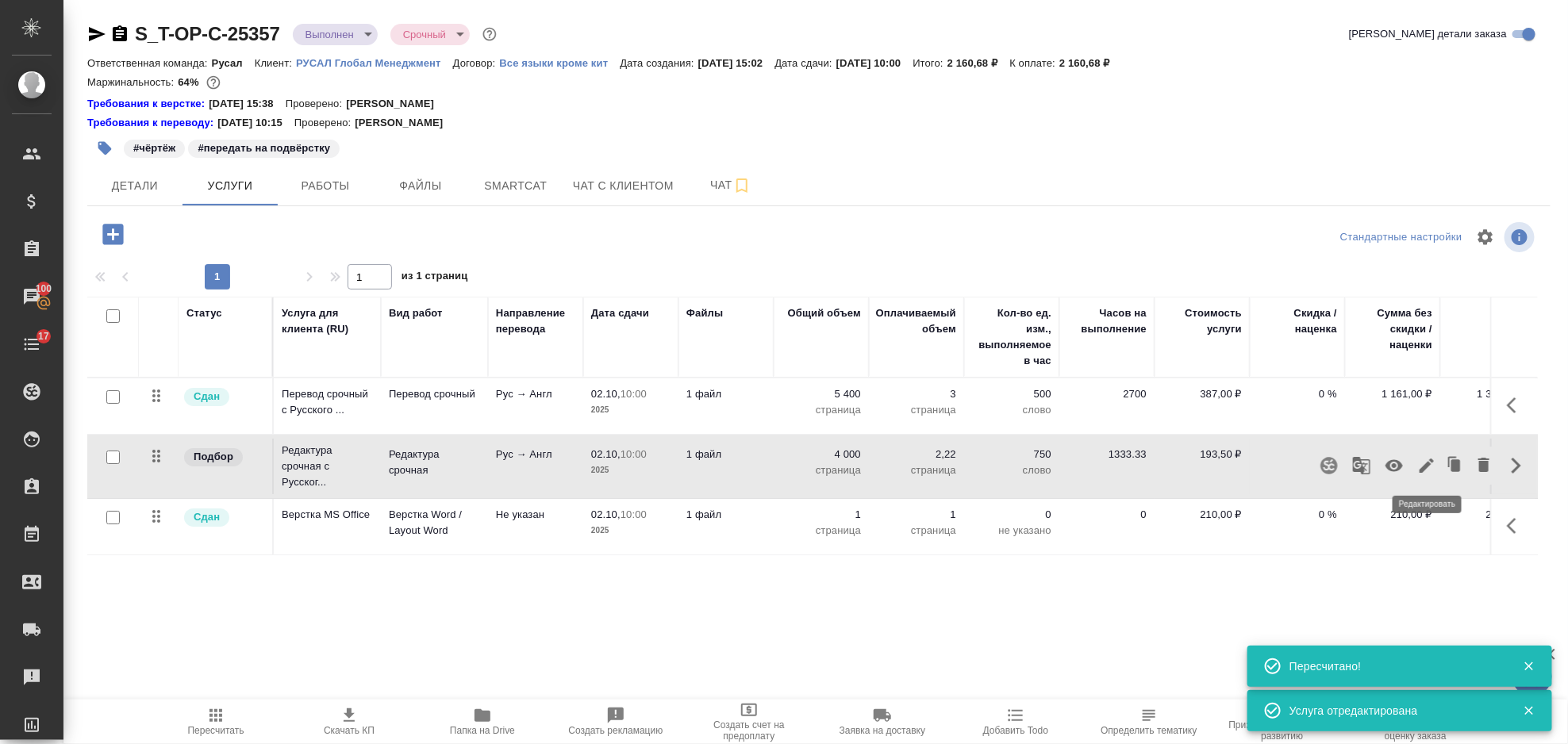
click at [1435, 464] on icon "button" at bounding box center [1426, 465] width 19 height 19
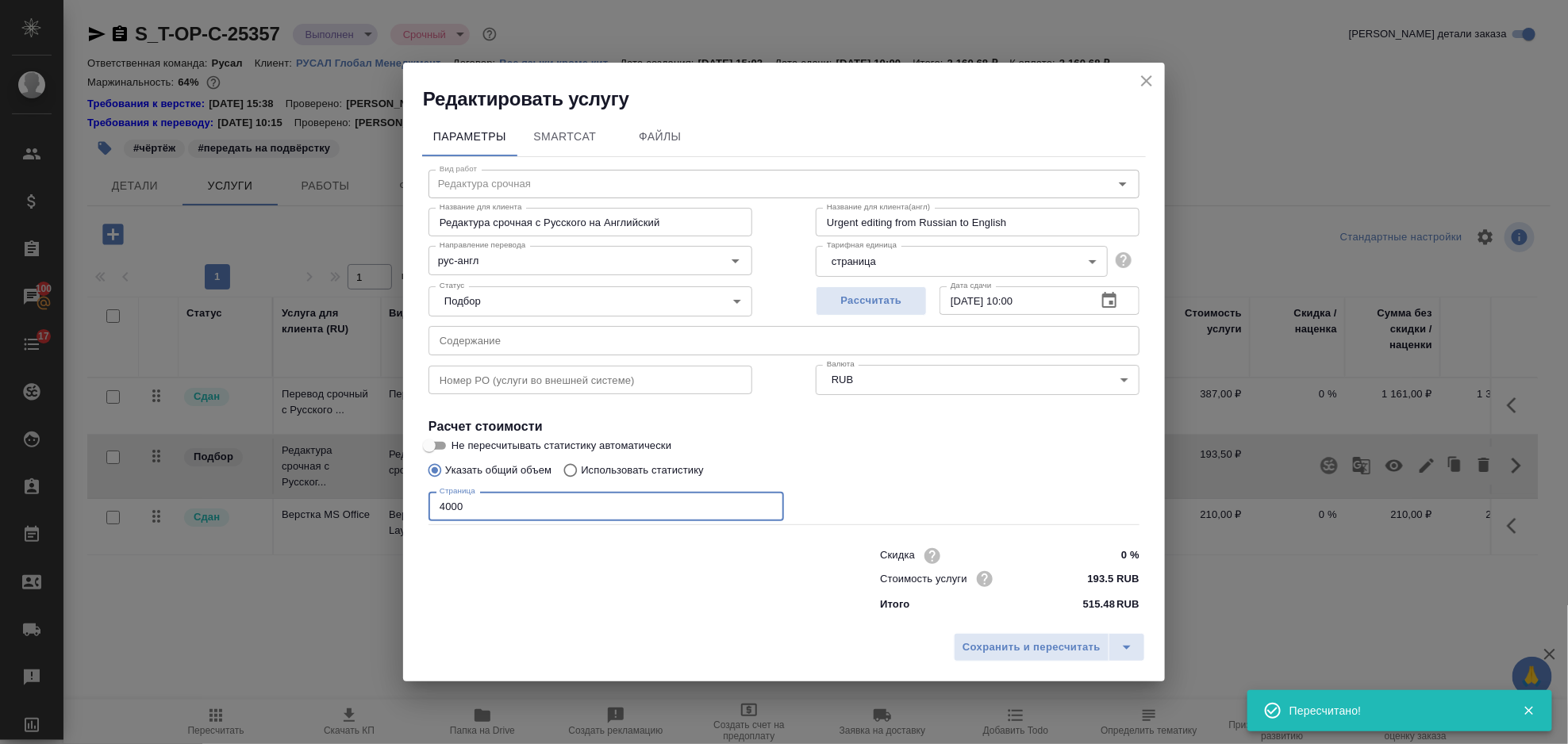
drag, startPoint x: 555, startPoint y: 507, endPoint x: 442, endPoint y: 513, distance: 113.2
click at [442, 513] on input "4000" at bounding box center [606, 505] width 356 height 29
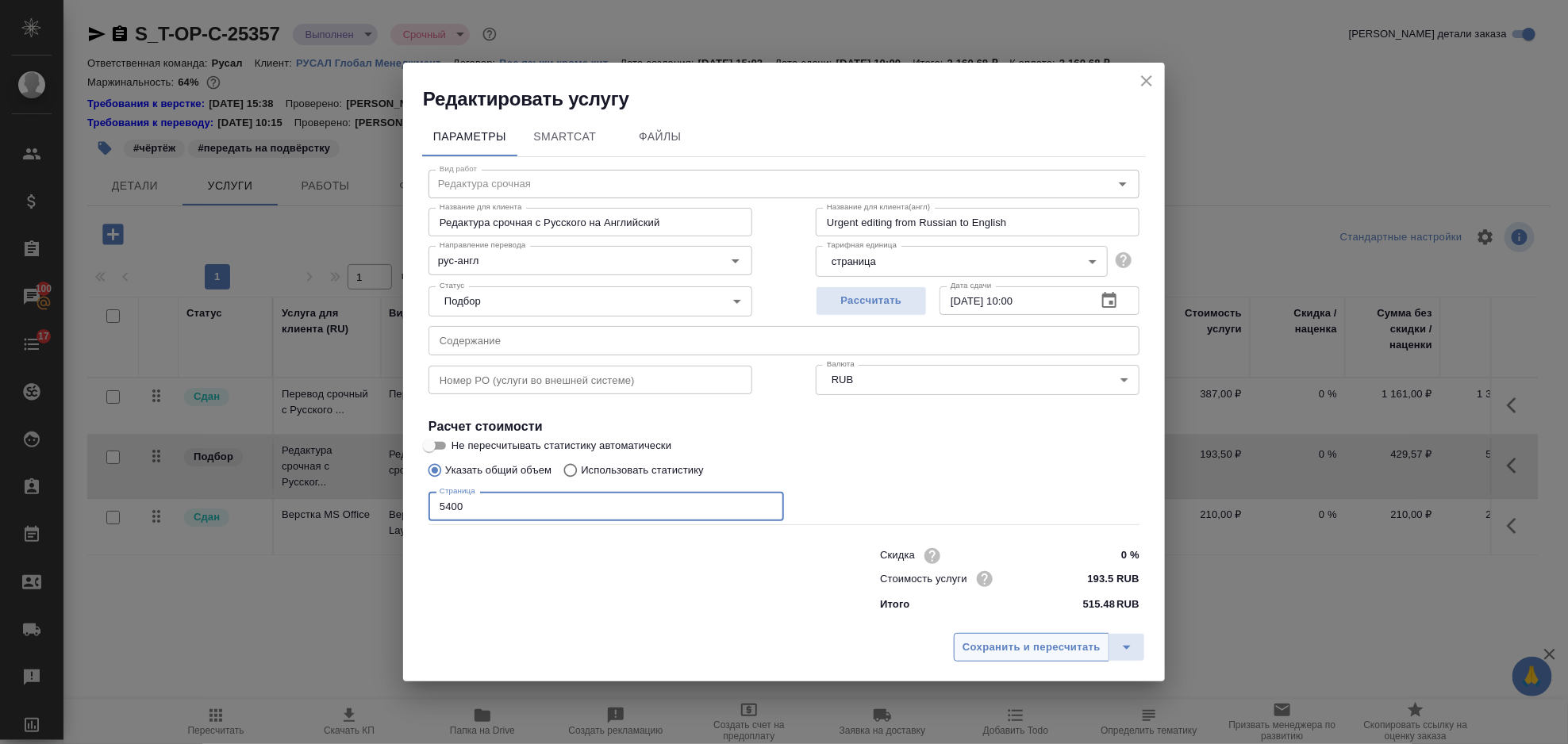
type input "5400"
click at [1062, 653] on span "Сохранить и пересчитать" at bounding box center [1031, 647] width 138 height 18
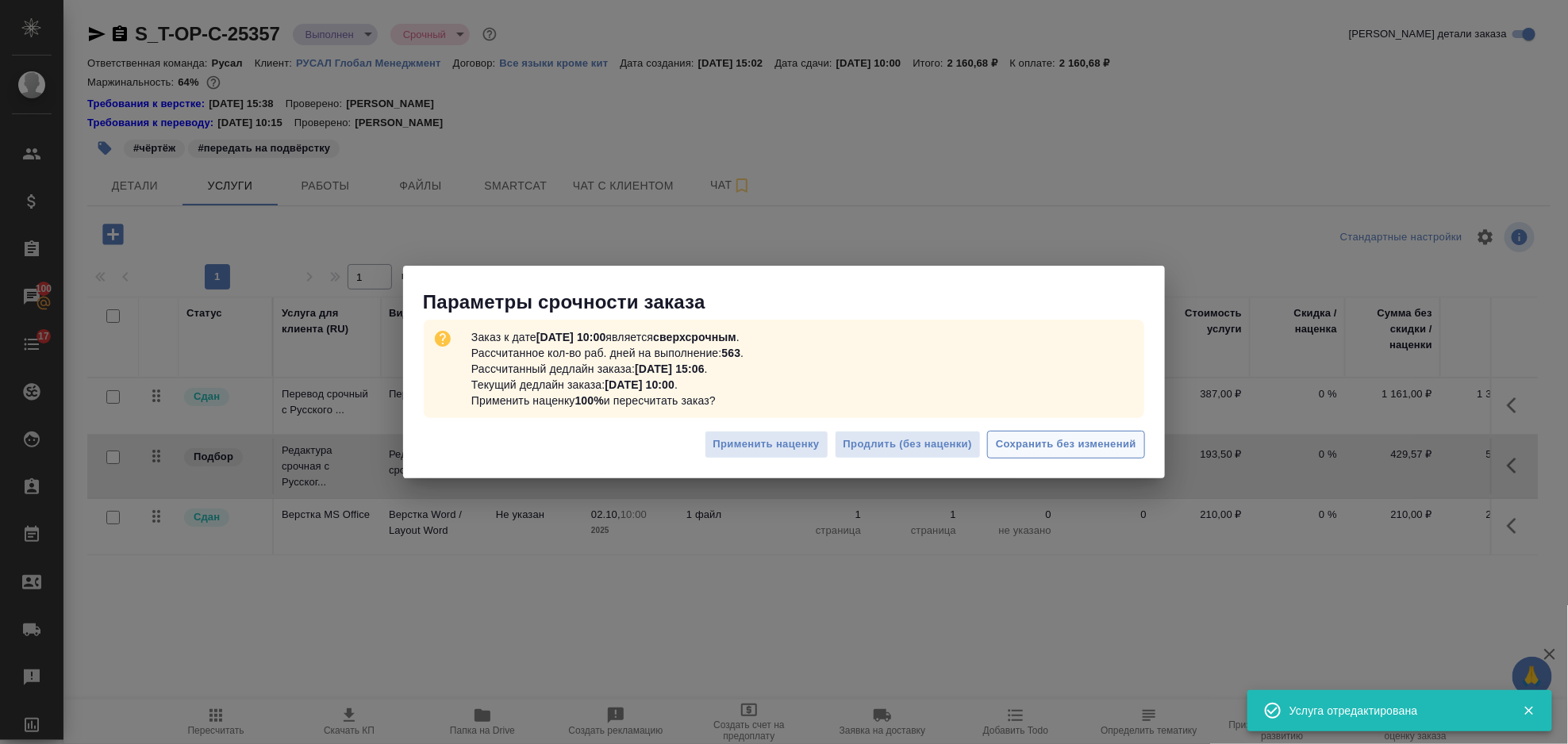
click at [1062, 446] on span "Сохранить без изменений" at bounding box center [1066, 444] width 140 height 18
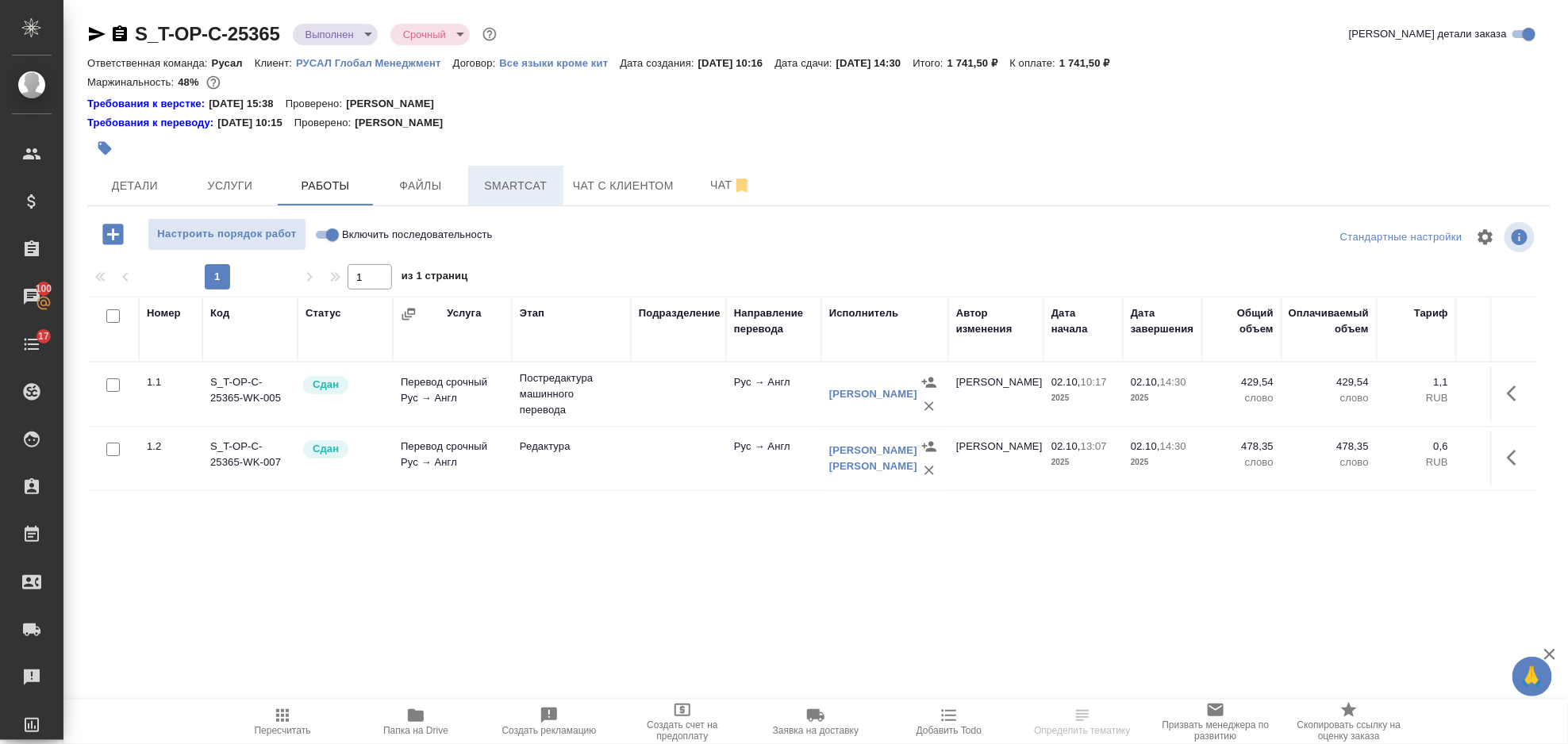
click at [533, 176] on span "Smartcat" at bounding box center [516, 186] width 76 height 20
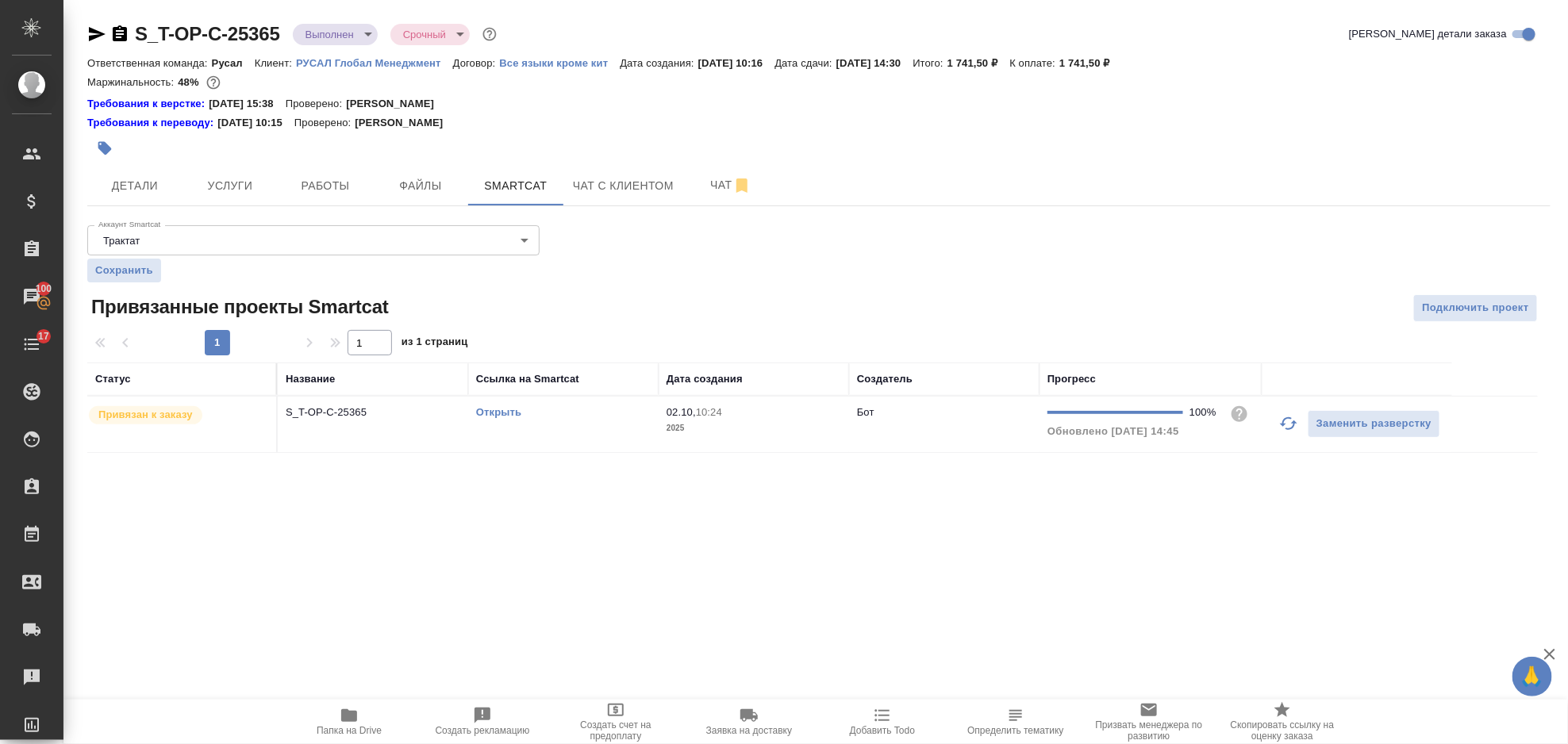
click at [517, 411] on link "Открыть" at bounding box center [498, 412] width 45 height 12
click at [248, 183] on span "Услуги" at bounding box center [230, 186] width 76 height 20
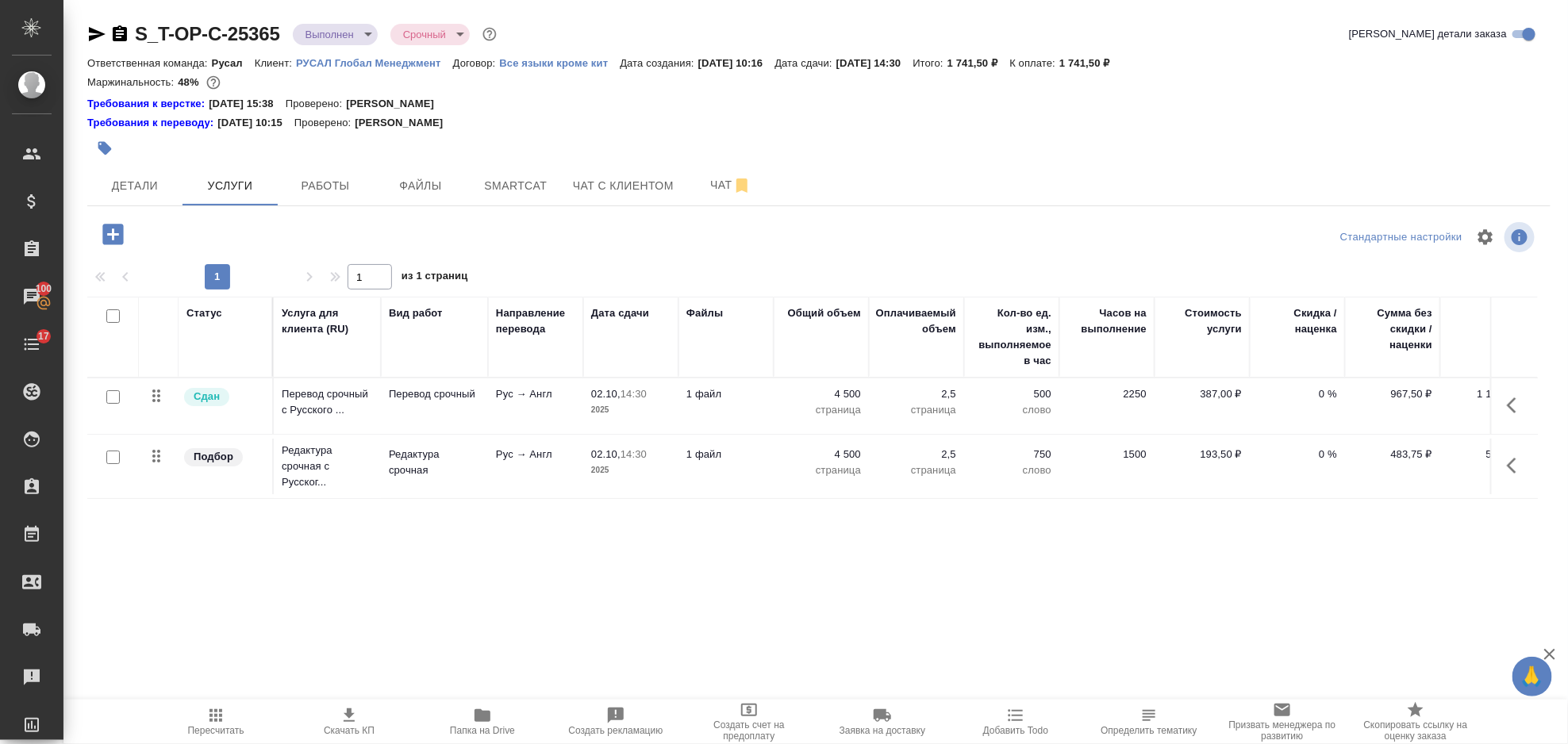
click at [1529, 392] on button "button" at bounding box center [1516, 405] width 38 height 38
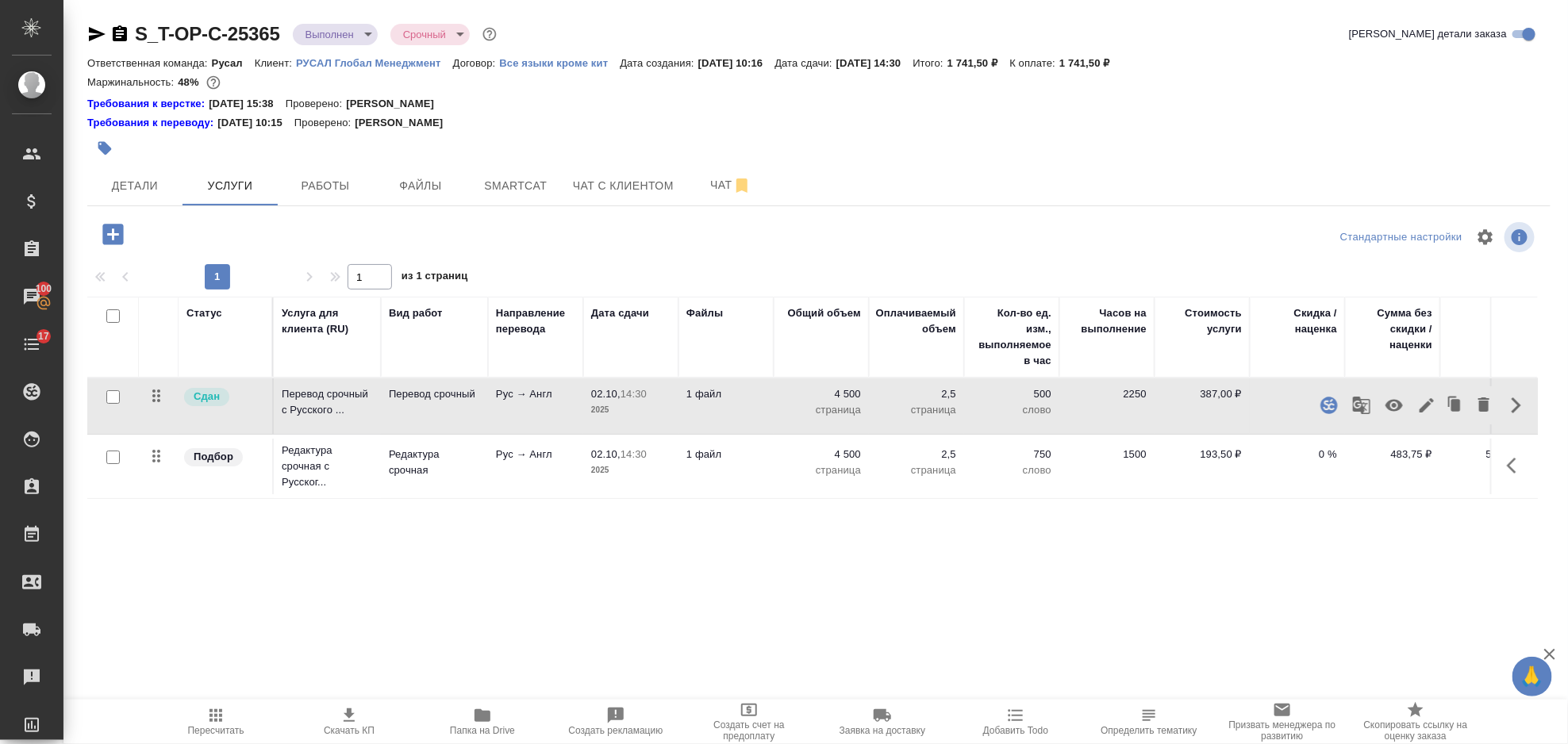
click at [1423, 403] on icon "button" at bounding box center [1426, 405] width 19 height 19
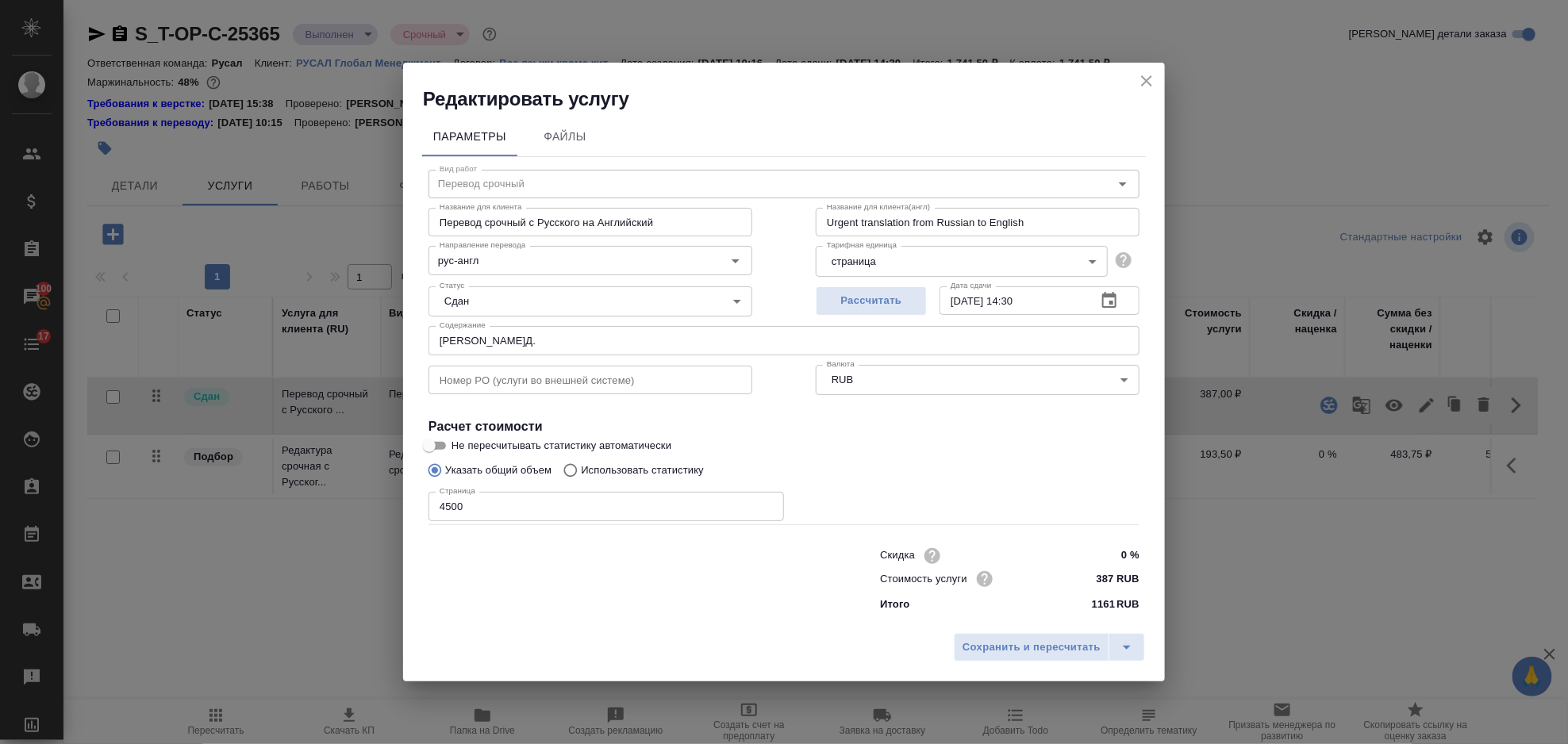
drag, startPoint x: 475, startPoint y: 504, endPoint x: 429, endPoint y: 504, distance: 46.0
click at [429, 504] on input "4500" at bounding box center [606, 505] width 356 height 29
type input "5400"
click at [978, 639] on span "Сохранить и пересчитать" at bounding box center [1031, 647] width 138 height 18
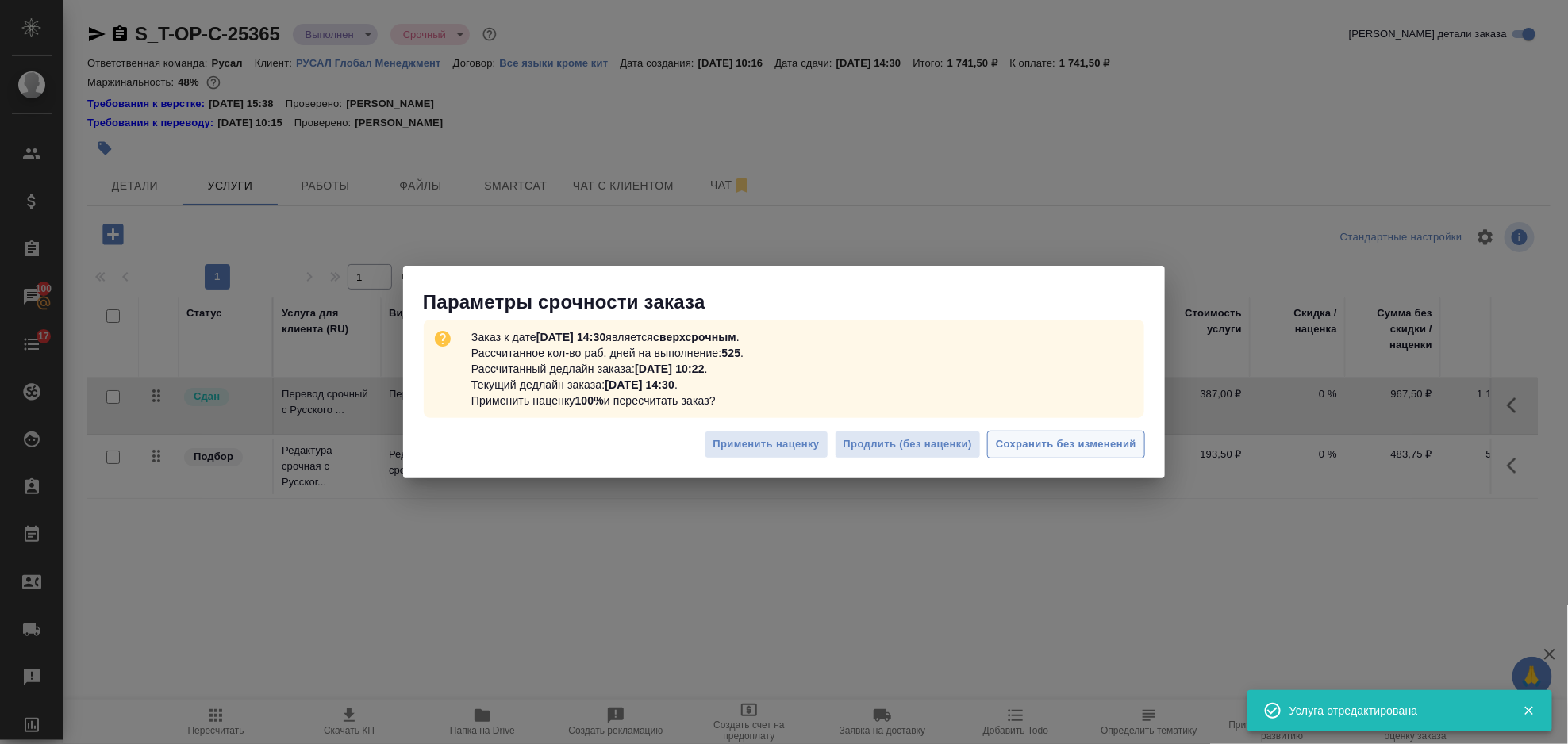
click at [1083, 442] on span "Сохранить без изменений" at bounding box center [1066, 444] width 140 height 18
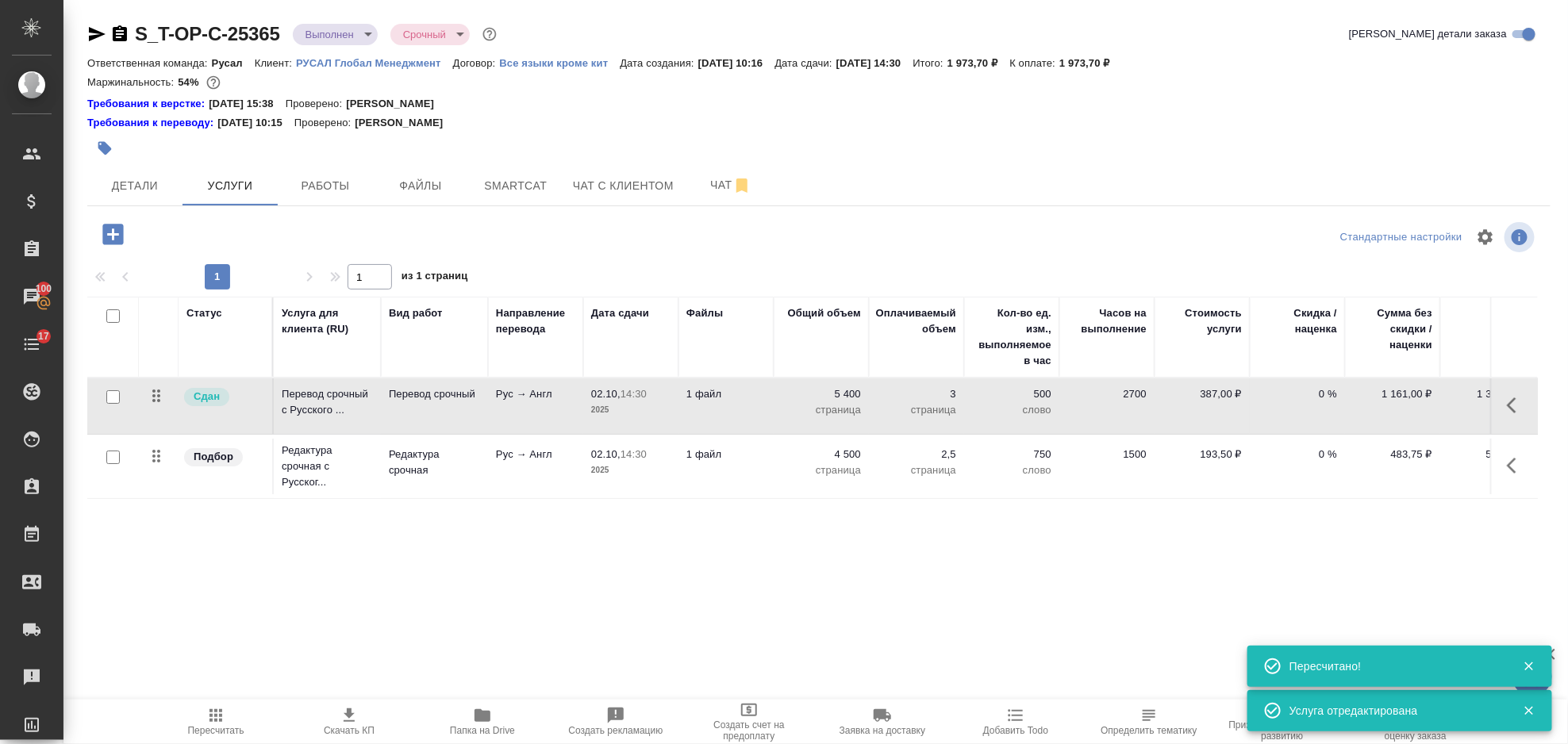
click at [1519, 463] on icon "button" at bounding box center [1516, 465] width 19 height 19
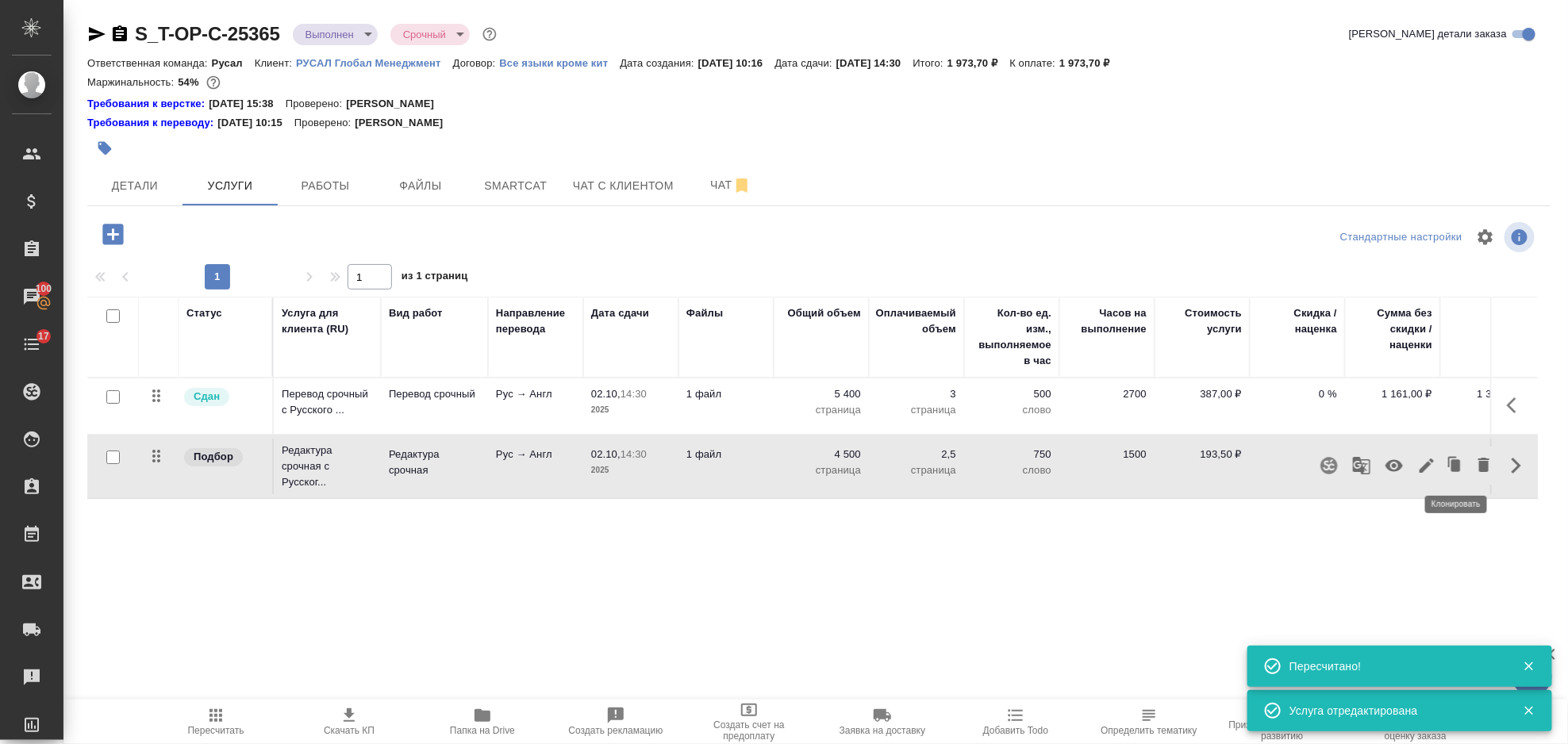
click at [1430, 462] on icon "button" at bounding box center [1426, 465] width 19 height 19
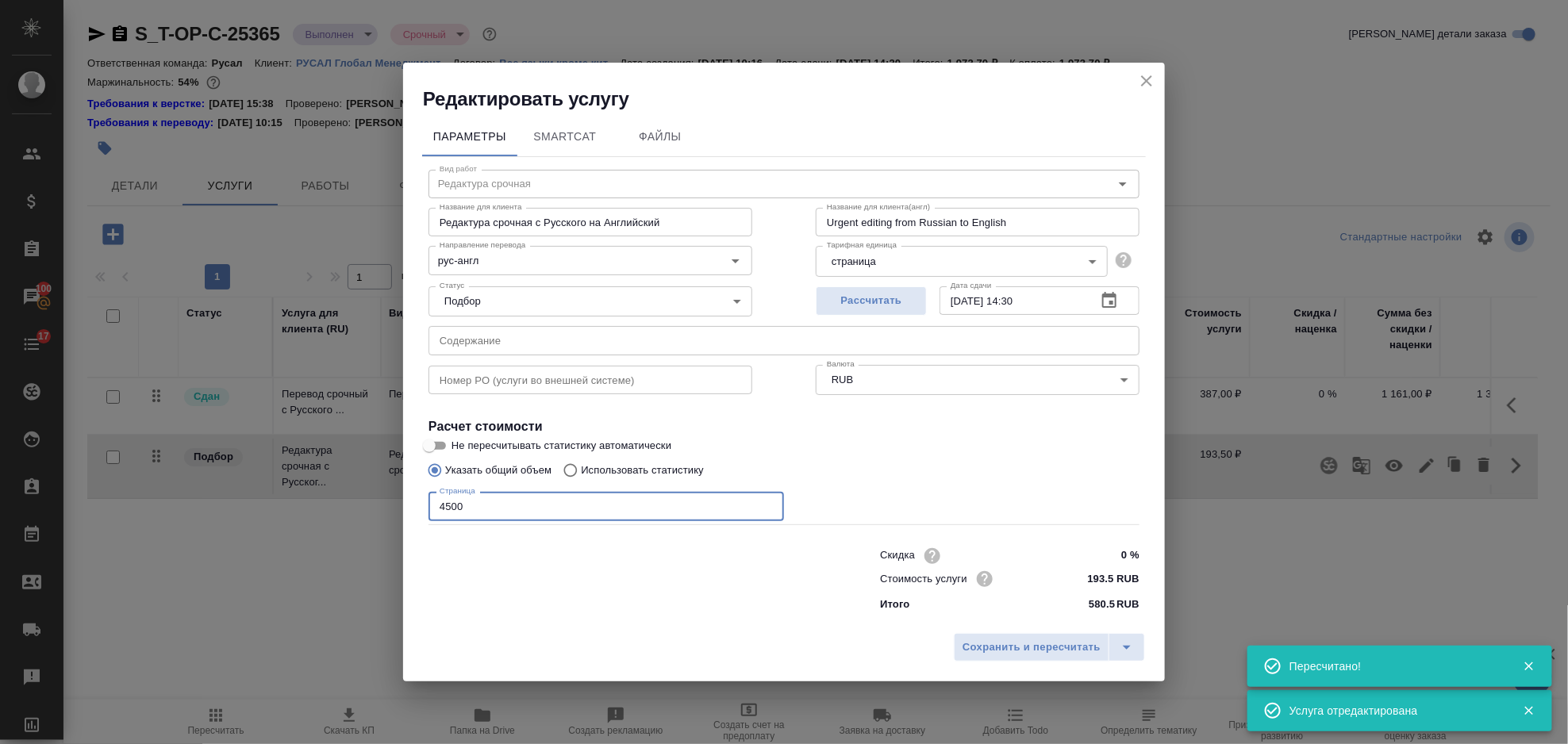
drag, startPoint x: 554, startPoint y: 512, endPoint x: 397, endPoint y: 515, distance: 157.0
click at [395, 510] on div "Редактировать услугу Параметры SmartCat Файлы Вид работ Редактура срочная Вид р…" at bounding box center [784, 372] width 1568 height 744
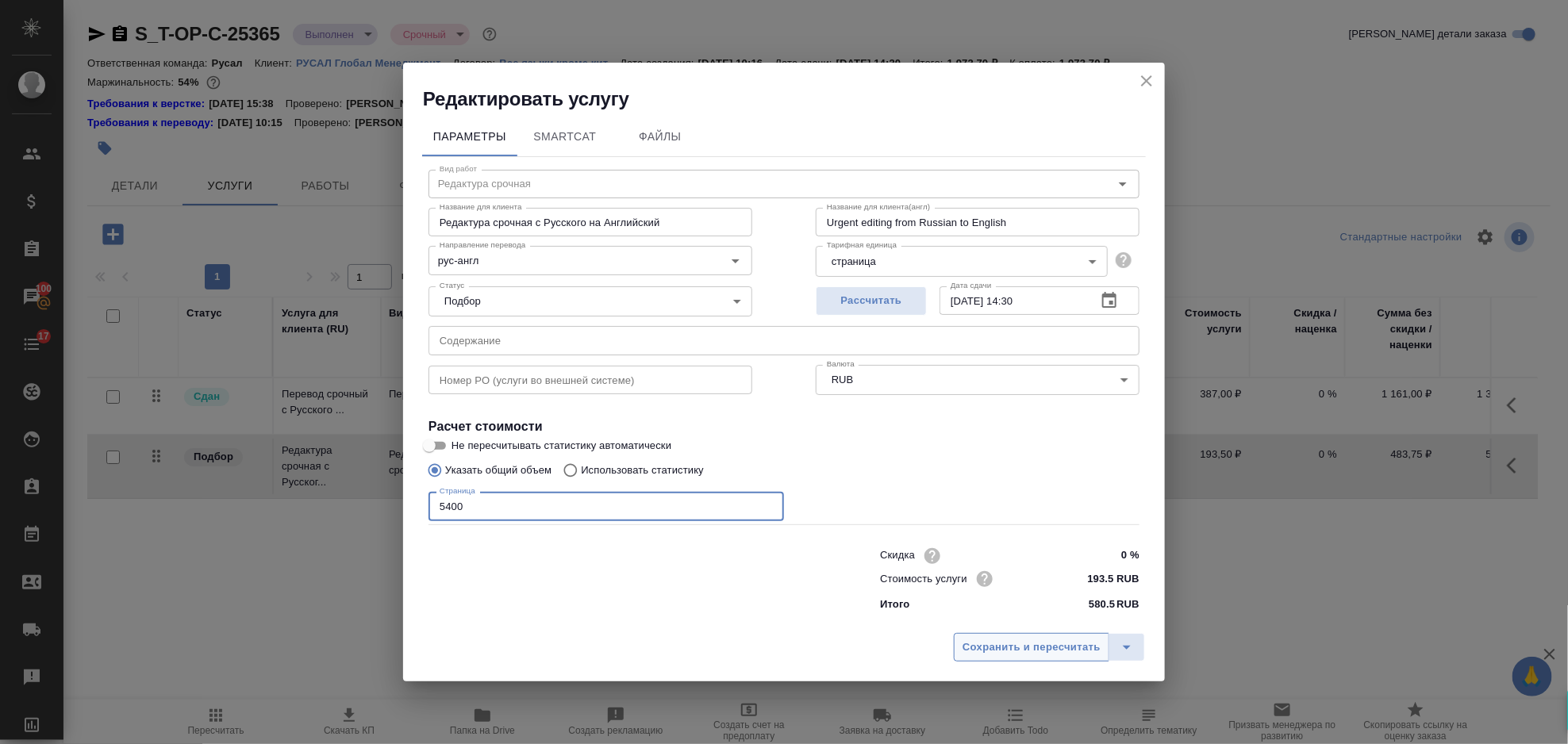
type input "5400"
click at [1044, 651] on span "Сохранить и пересчитать" at bounding box center [1031, 647] width 138 height 18
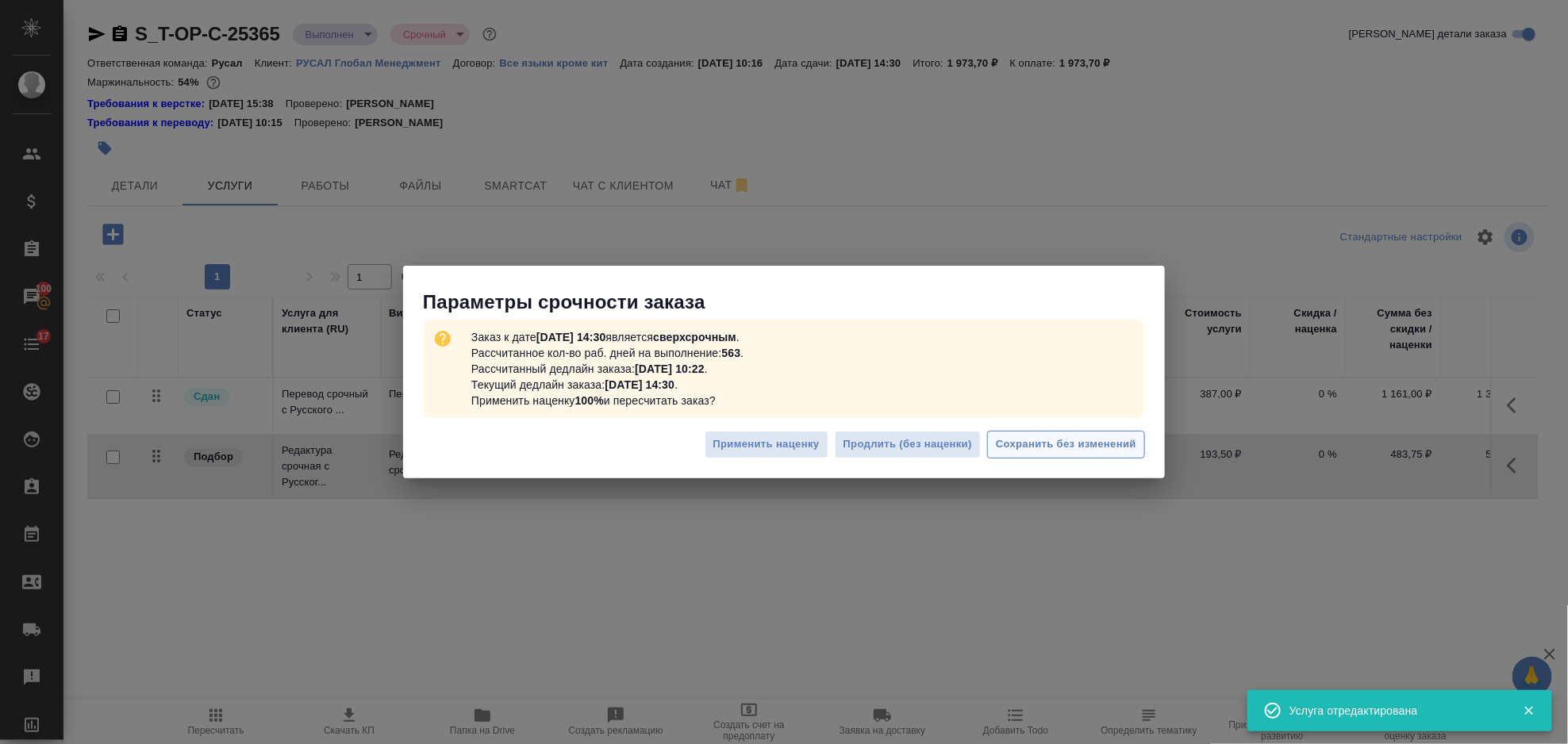
click at [1053, 444] on span "Сохранить без изменений" at bounding box center [1066, 444] width 140 height 18
